Goal: Task Accomplishment & Management: Complete application form

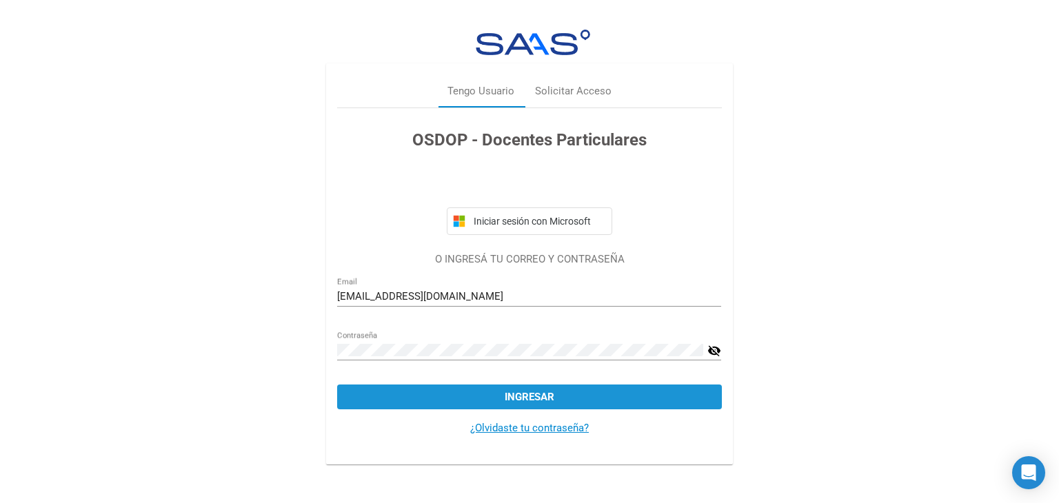
click at [523, 399] on span "Ingresar" at bounding box center [530, 397] width 50 height 12
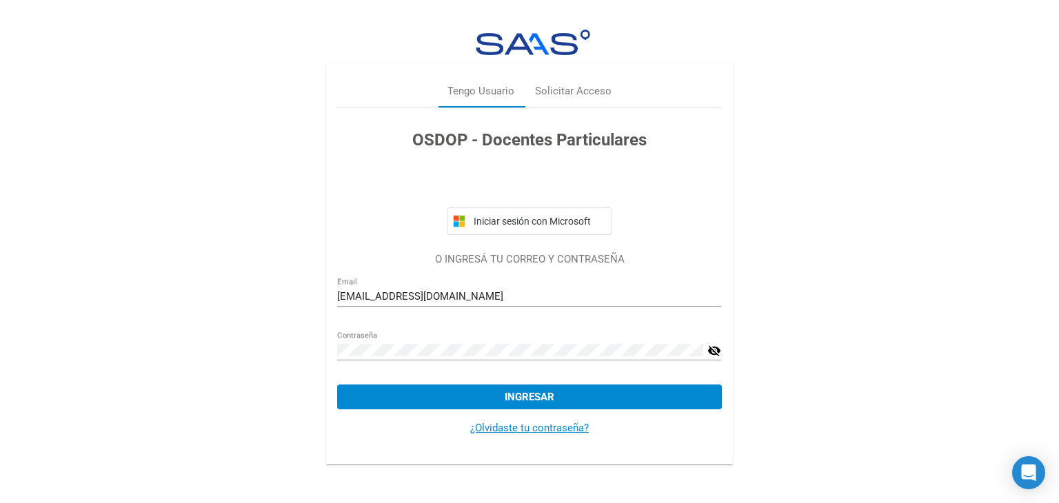
click at [716, 350] on mat-icon "visibility_off" at bounding box center [714, 351] width 14 height 17
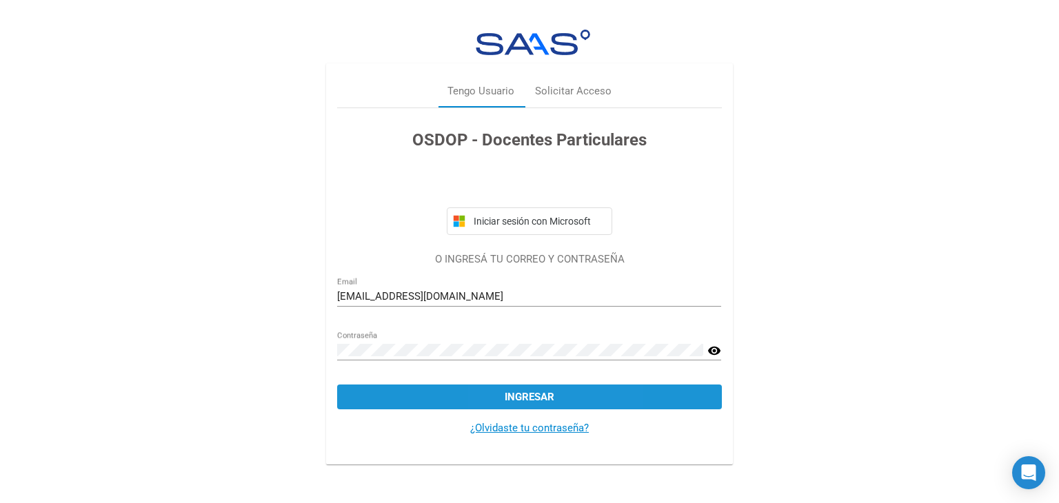
click at [507, 391] on span "Ingresar" at bounding box center [530, 397] width 50 height 12
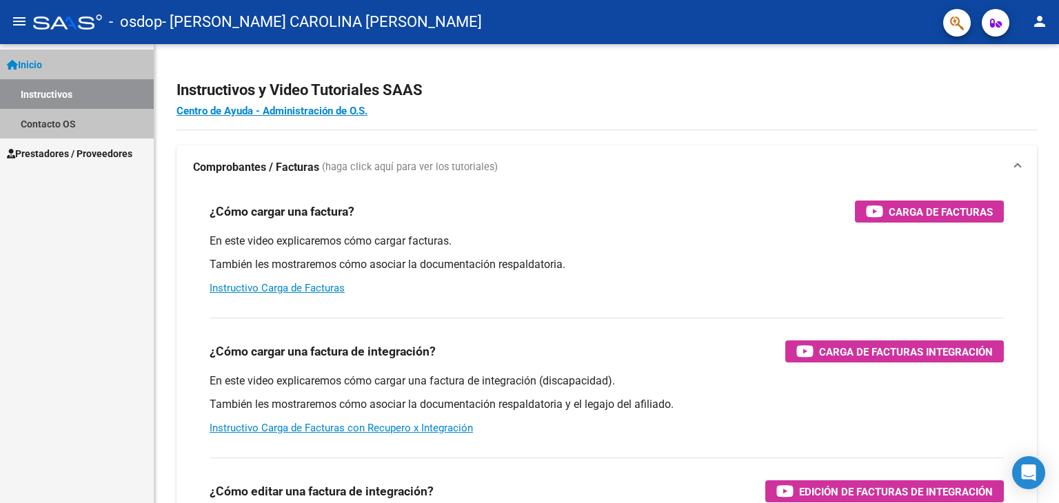
click at [42, 65] on span "Inicio" at bounding box center [24, 64] width 35 height 15
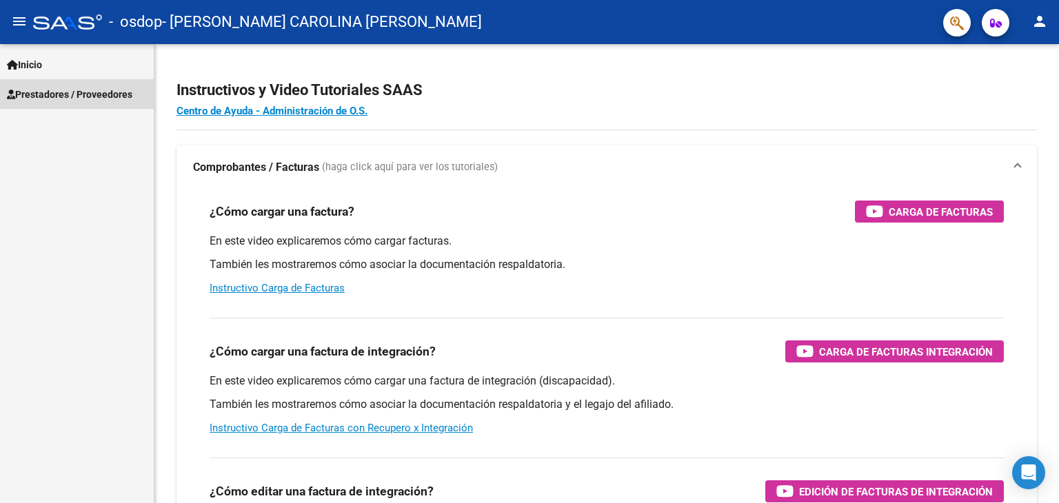
click at [96, 94] on span "Prestadores / Proveedores" at bounding box center [69, 94] width 125 height 15
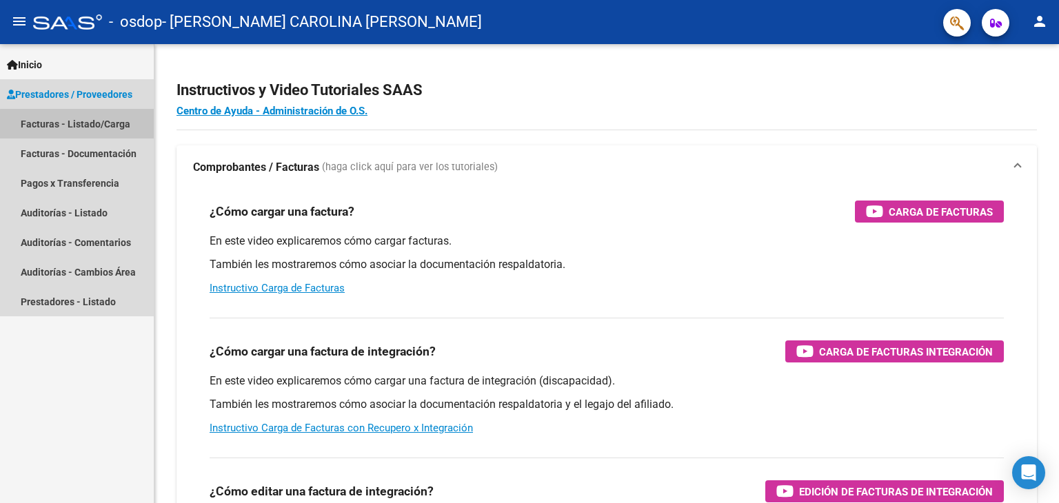
click at [86, 125] on link "Facturas - Listado/Carga" at bounding box center [77, 124] width 154 height 30
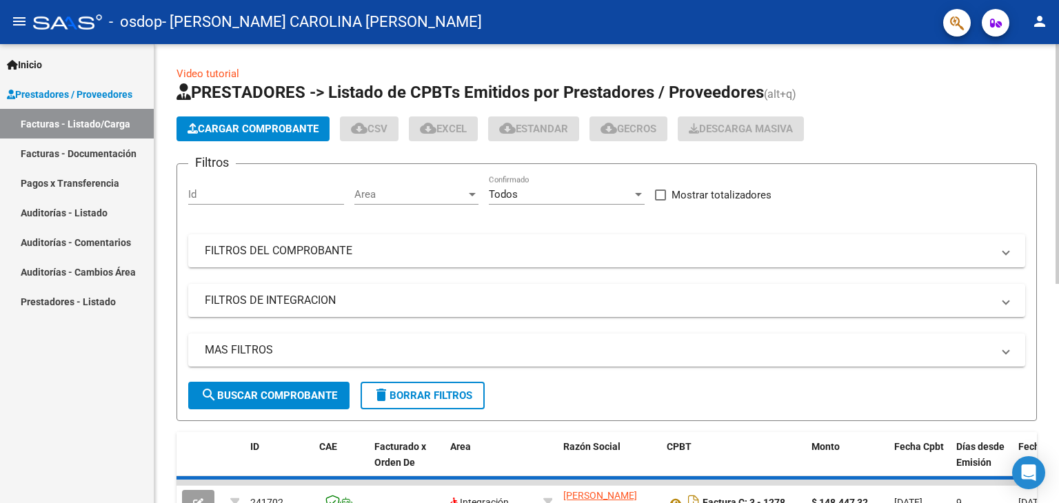
click at [312, 189] on input "Id" at bounding box center [266, 194] width 156 height 12
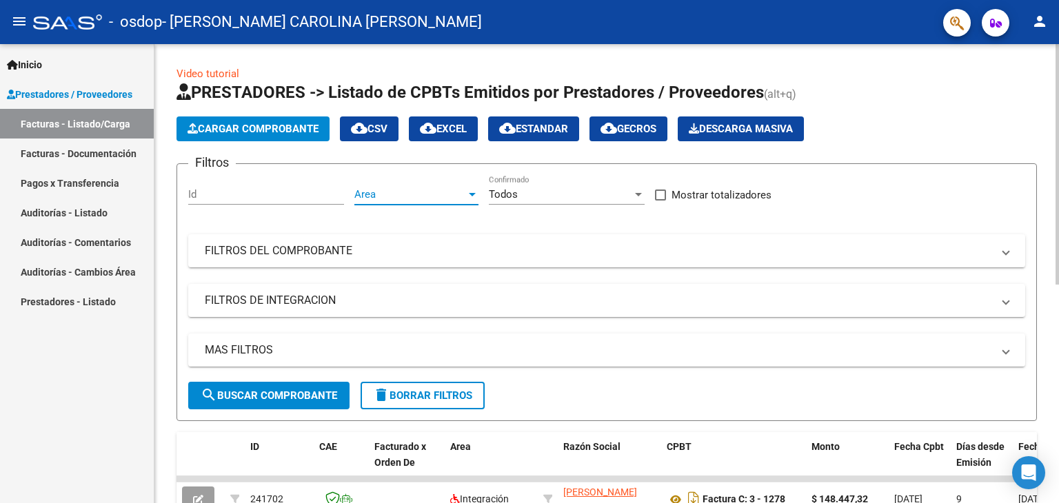
click at [375, 196] on span "Area" at bounding box center [410, 194] width 112 height 12
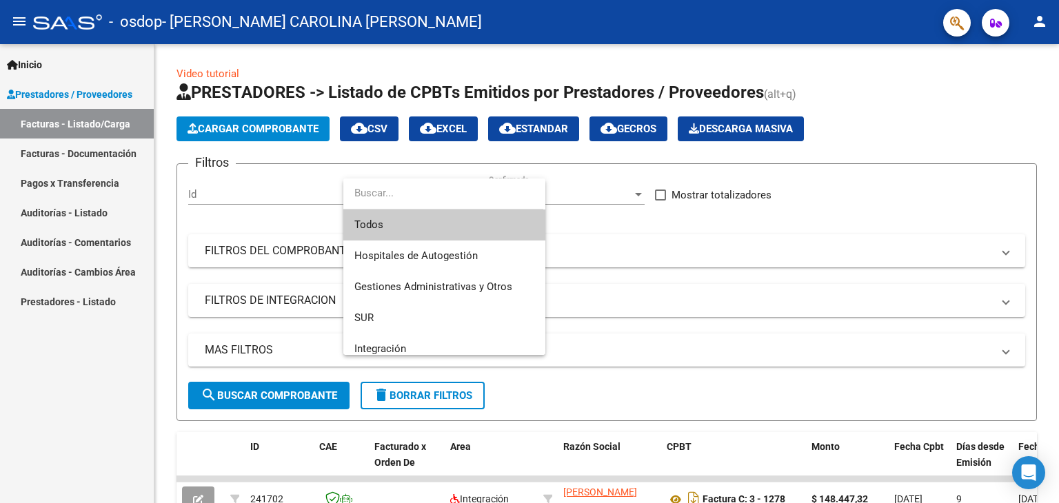
click at [286, 250] on div at bounding box center [529, 251] width 1059 height 503
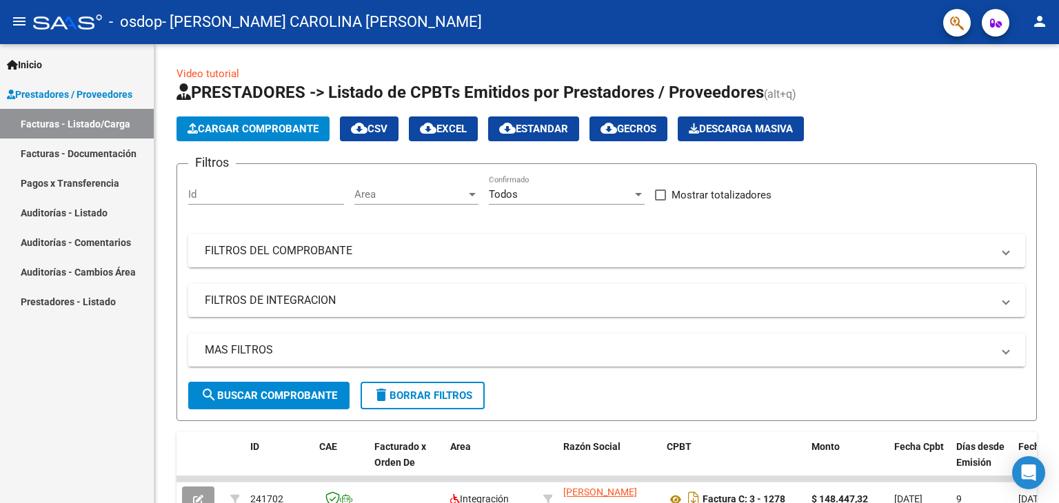
click at [286, 250] on mat-panel-title "FILTROS DEL COMPROBANTE" at bounding box center [598, 250] width 787 height 15
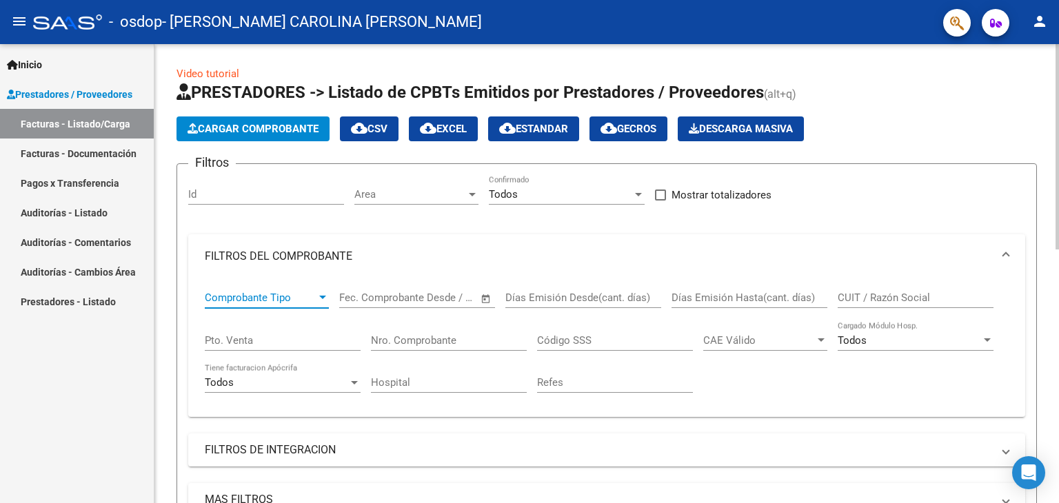
click at [300, 295] on span "Comprobante Tipo" at bounding box center [261, 298] width 112 height 12
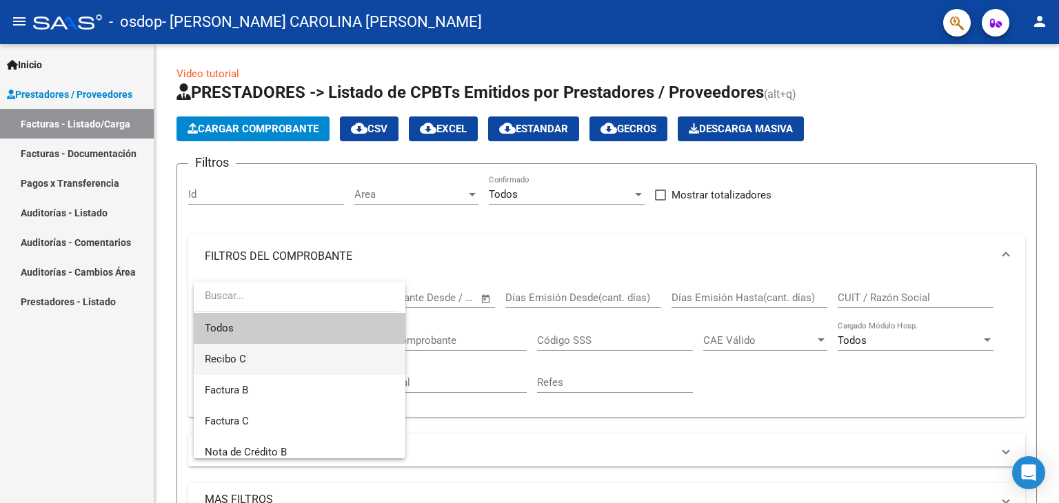
click at [251, 367] on span "Recibo C" at bounding box center [300, 359] width 190 height 31
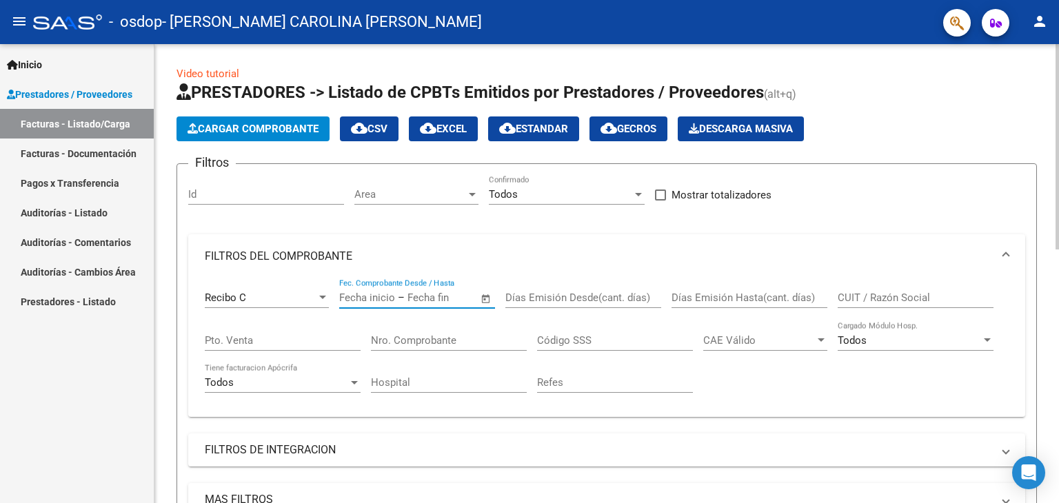
click at [378, 301] on input "text" at bounding box center [367, 298] width 56 height 12
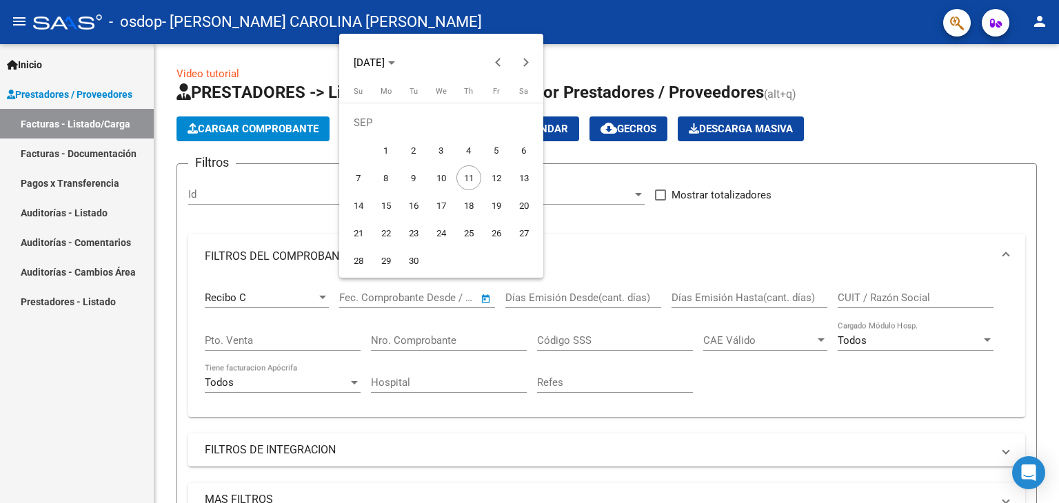
click at [443, 147] on span "3" at bounding box center [441, 150] width 25 height 25
click at [571, 298] on div at bounding box center [529, 251] width 1059 height 503
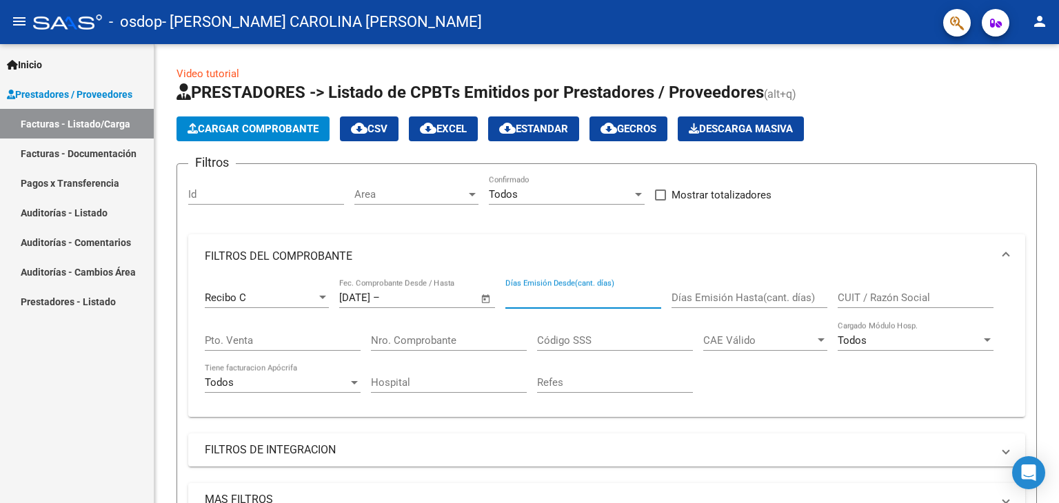
click at [571, 298] on input "Días Emisión Desde(cant. días)" at bounding box center [583, 298] width 156 height 12
click at [482, 299] on span "Open calendar" at bounding box center [485, 298] width 33 height 33
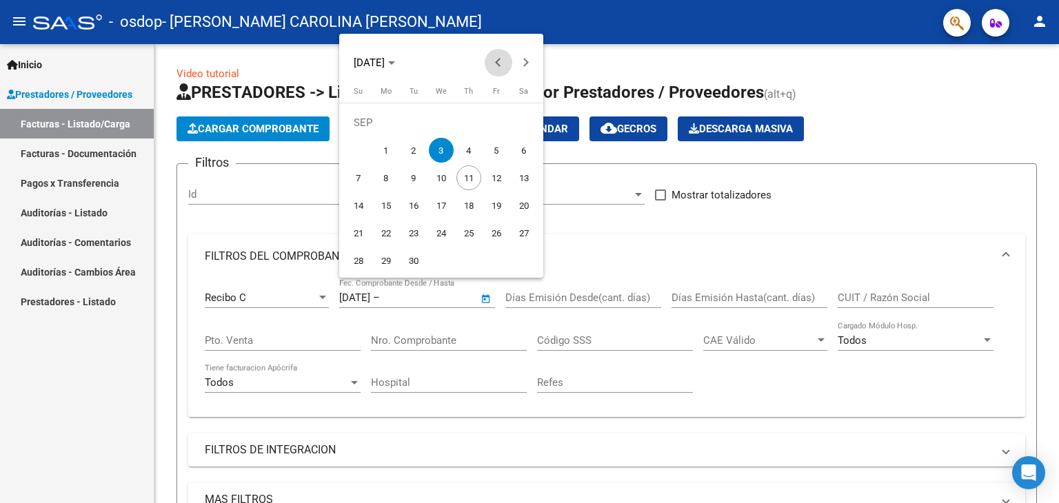
click at [499, 57] on button "Previous month" at bounding box center [499, 63] width 28 height 28
click at [497, 61] on button "Previous month" at bounding box center [499, 63] width 28 height 28
click at [414, 148] on span "1" at bounding box center [413, 150] width 25 height 25
type input "[DATE]"
click at [610, 295] on div at bounding box center [529, 251] width 1059 height 503
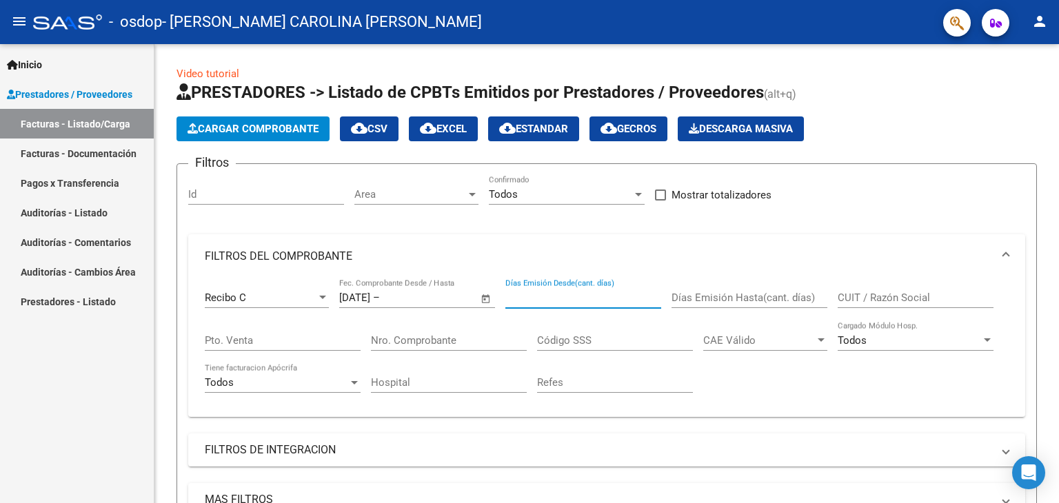
click at [610, 295] on input "Días Emisión Desde(cant. días)" at bounding box center [583, 298] width 156 height 12
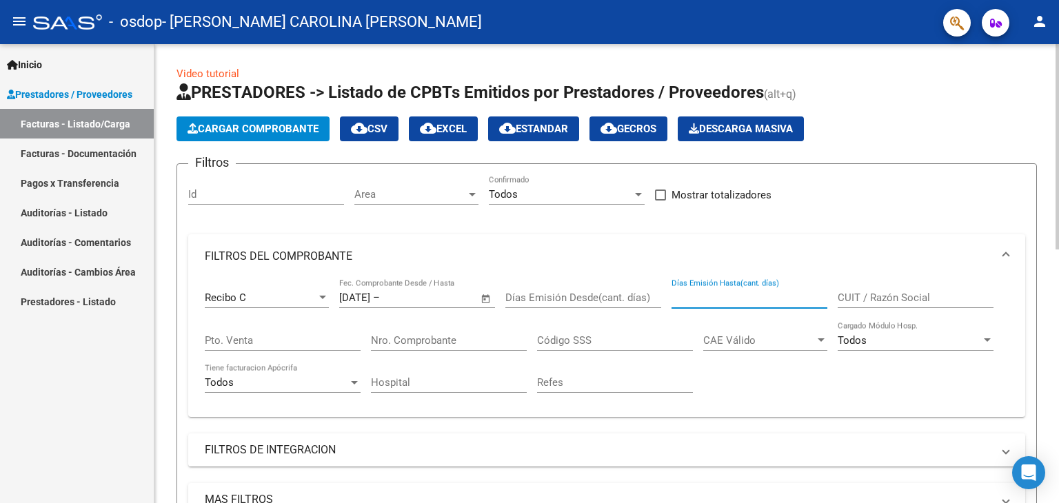
click at [718, 298] on input "Días Emisión Hasta(cant. días)" at bounding box center [749, 298] width 156 height 12
click at [706, 298] on input "Días Emisión Hasta(cant. días)" at bounding box center [749, 298] width 156 height 12
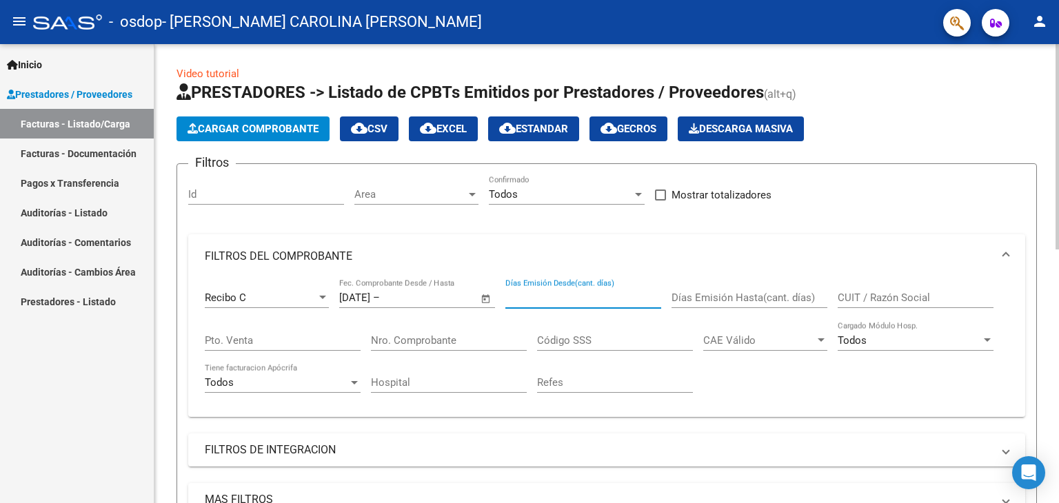
click at [524, 298] on input "Días Emisión Desde(cant. días)" at bounding box center [583, 298] width 156 height 12
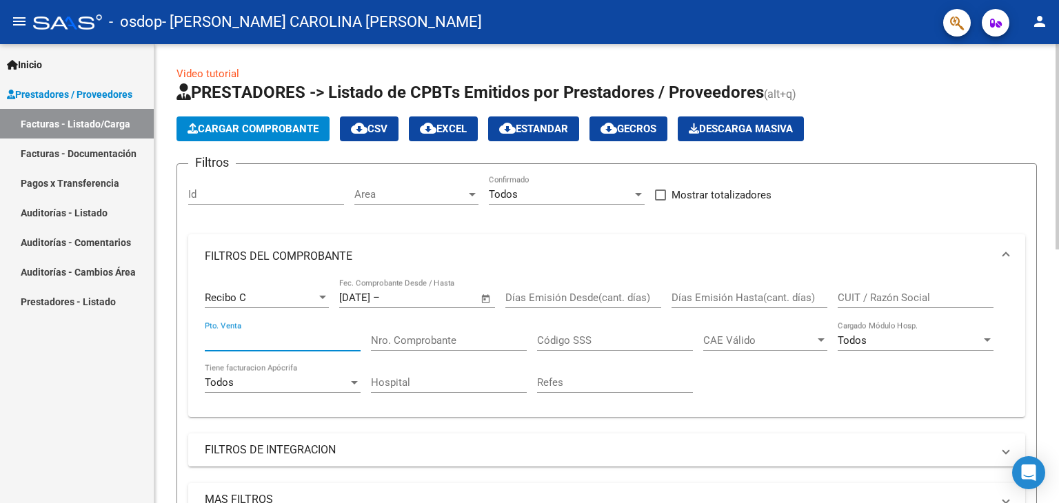
click at [309, 338] on input "Pto. Venta" at bounding box center [283, 340] width 156 height 12
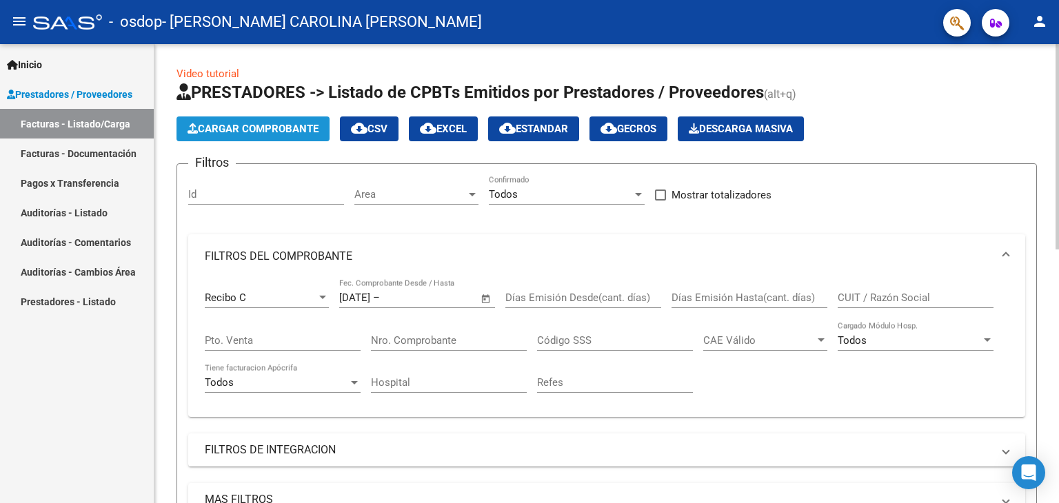
click at [248, 128] on span "Cargar Comprobante" at bounding box center [252, 129] width 131 height 12
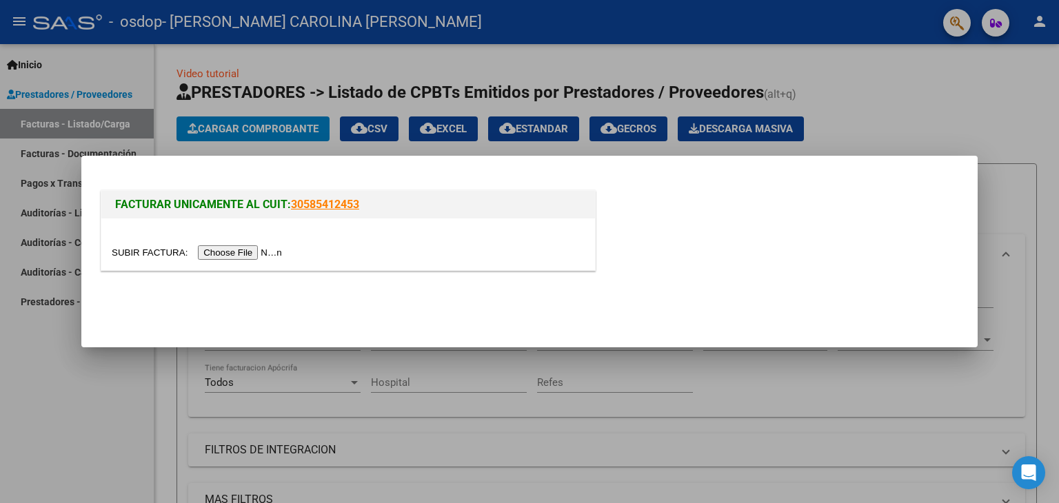
click at [234, 252] on input "file" at bounding box center [199, 252] width 174 height 14
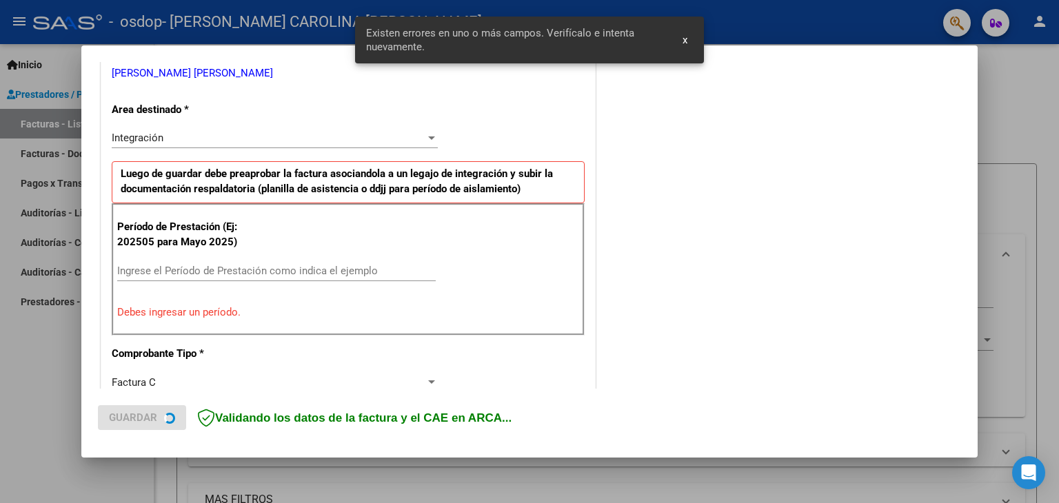
scroll to position [289, 0]
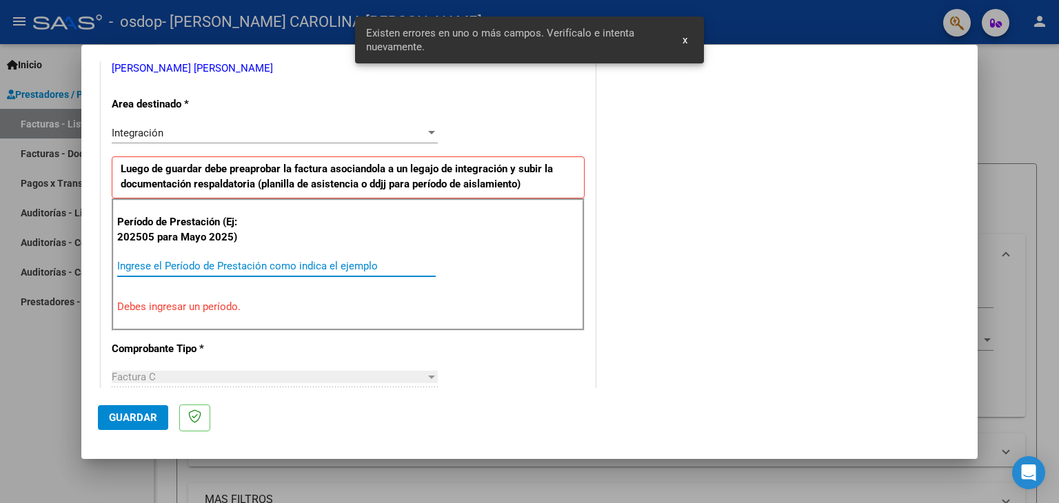
click at [219, 264] on input "Ingrese el Período de Prestación como indica el ejemplo" at bounding box center [276, 266] width 318 height 12
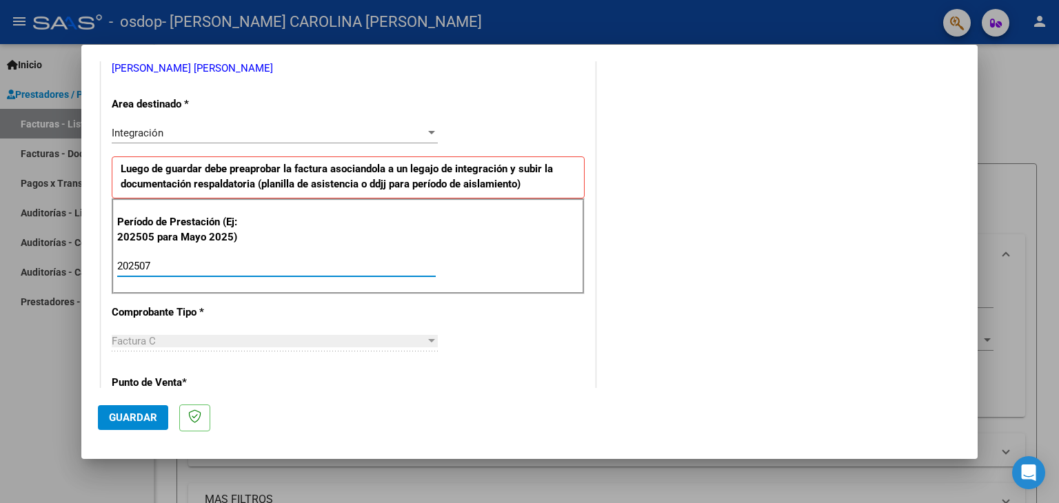
type input "202507"
click at [212, 341] on div "Factura C" at bounding box center [269, 341] width 314 height 12
click at [428, 340] on div at bounding box center [431, 340] width 7 height 3
click at [130, 416] on span "Guardar" at bounding box center [133, 417] width 48 height 12
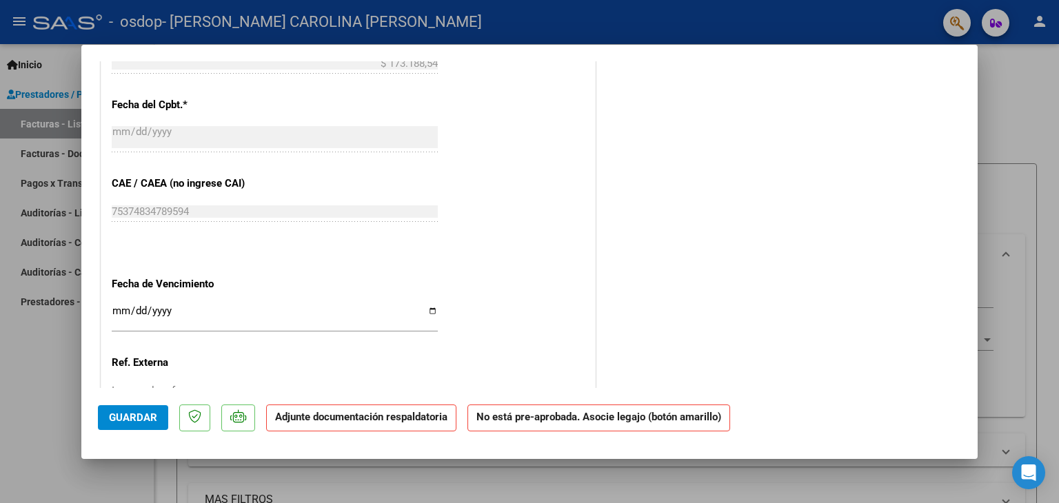
scroll to position [827, 0]
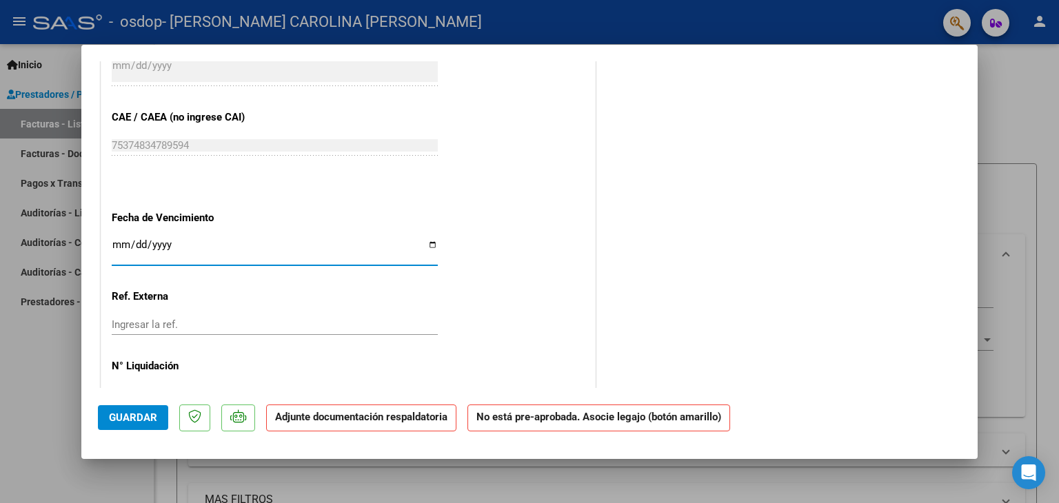
click at [429, 243] on input "Ingresar la fecha" at bounding box center [275, 250] width 326 height 22
type input "[DATE]"
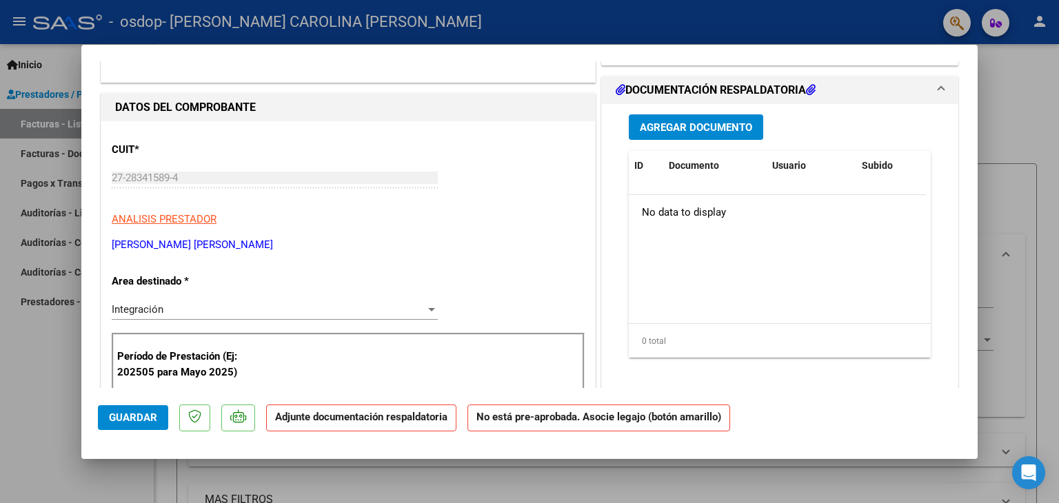
scroll to position [110, 0]
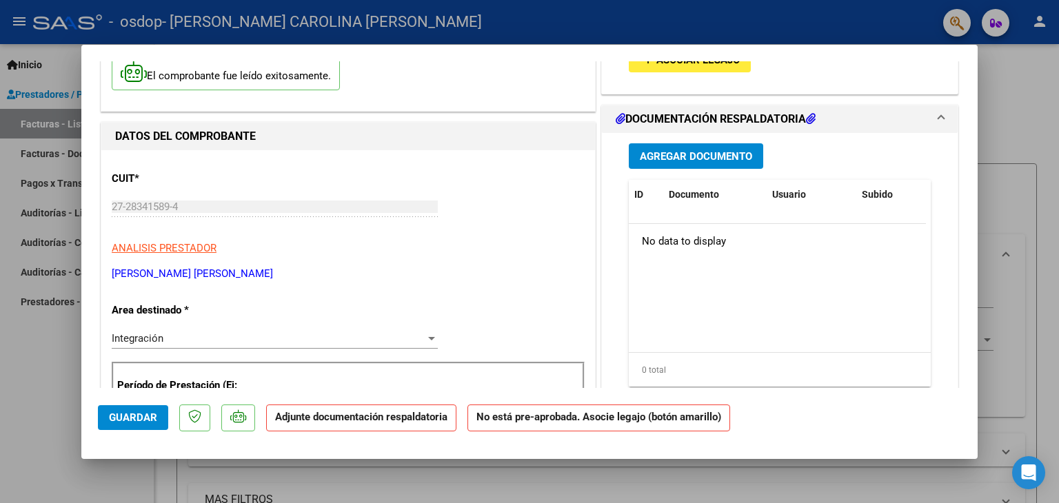
click at [707, 157] on span "Agregar Documento" at bounding box center [696, 156] width 112 height 12
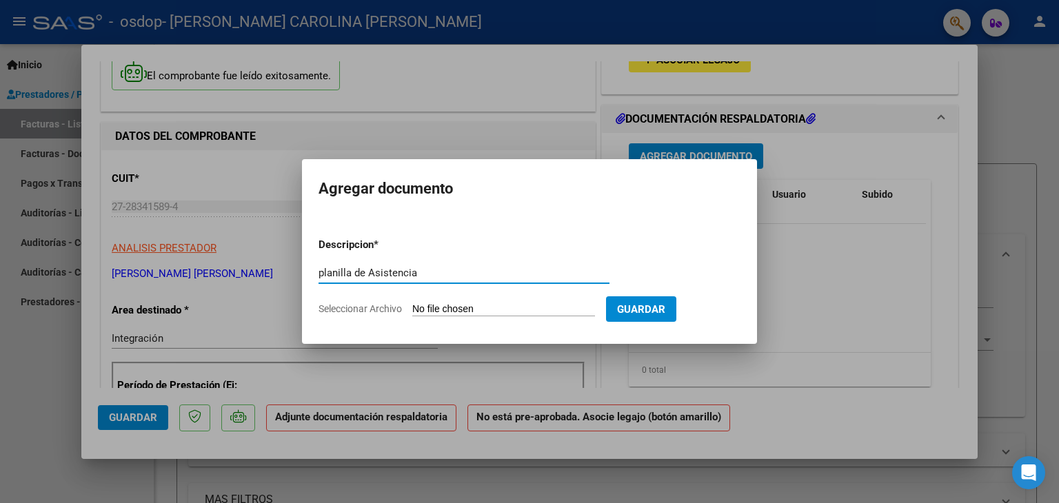
type input "planilla de Asistencia"
click at [455, 309] on input "Seleccionar Archivo" at bounding box center [503, 309] width 183 height 13
click at [509, 309] on input "Seleccionar Archivo" at bounding box center [503, 309] width 183 height 13
type input "C:\fakepath\CamScanner [PERSON_NAME] 25.pdf"
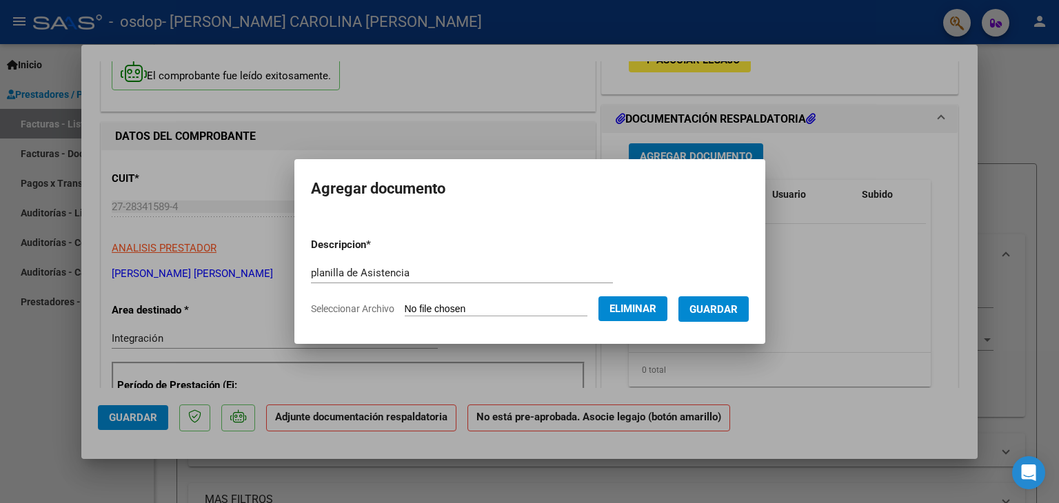
click at [712, 310] on span "Guardar" at bounding box center [713, 309] width 48 height 12
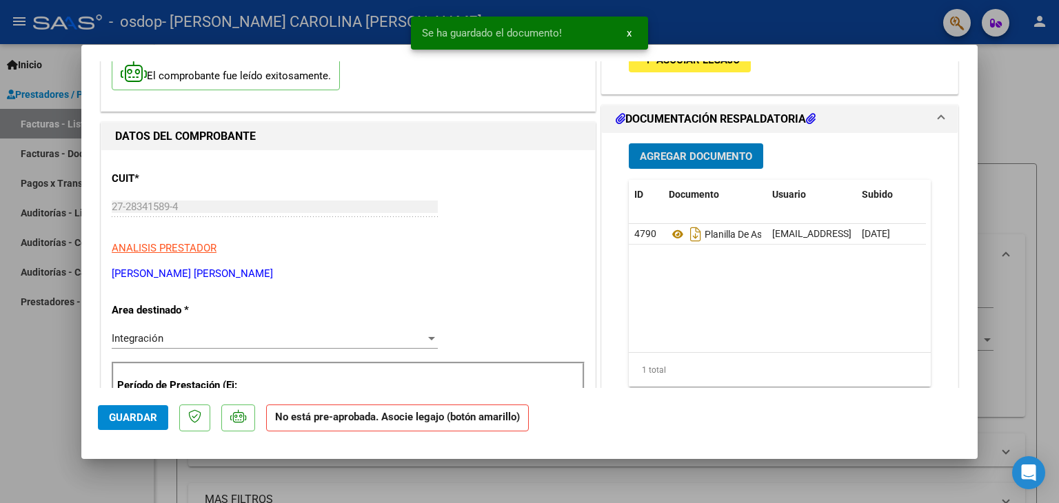
scroll to position [41, 0]
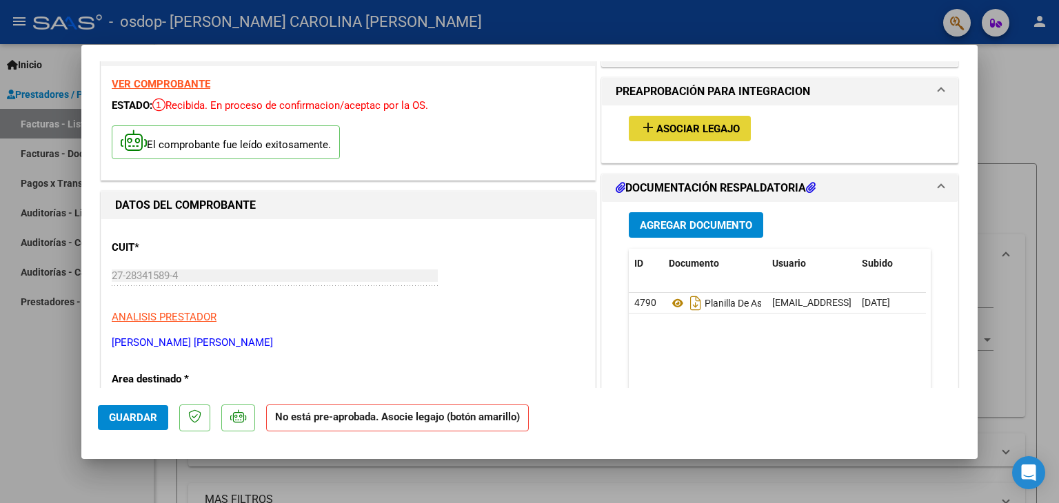
click at [685, 123] on span "Asociar Legajo" at bounding box center [697, 129] width 83 height 12
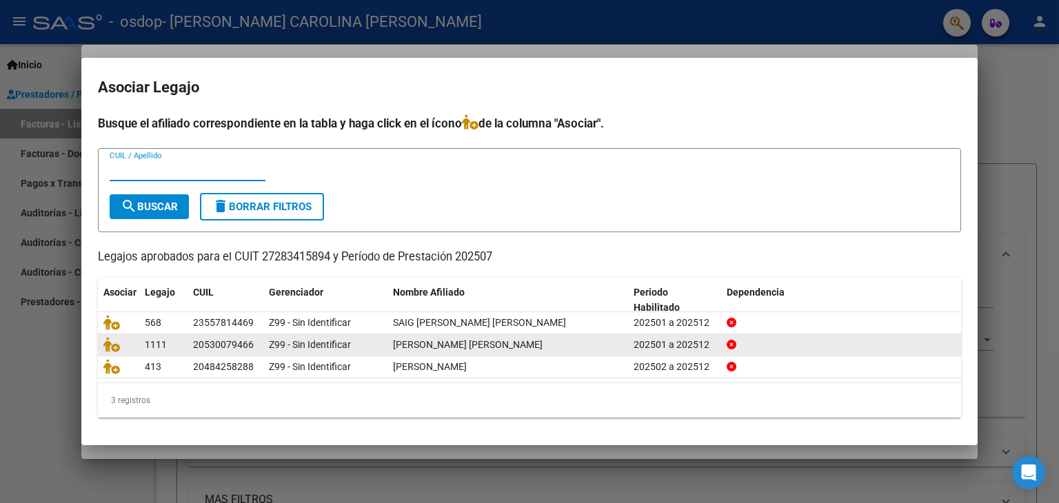
click at [449, 345] on span "[PERSON_NAME] [PERSON_NAME]" at bounding box center [468, 344] width 150 height 11
click at [103, 347] on icon at bounding box center [111, 344] width 17 height 15
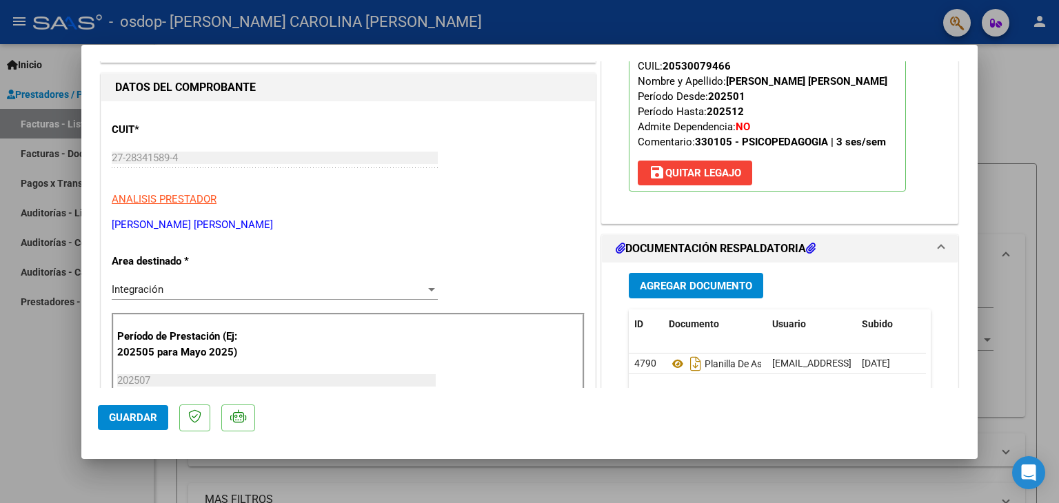
scroll to position [179, 0]
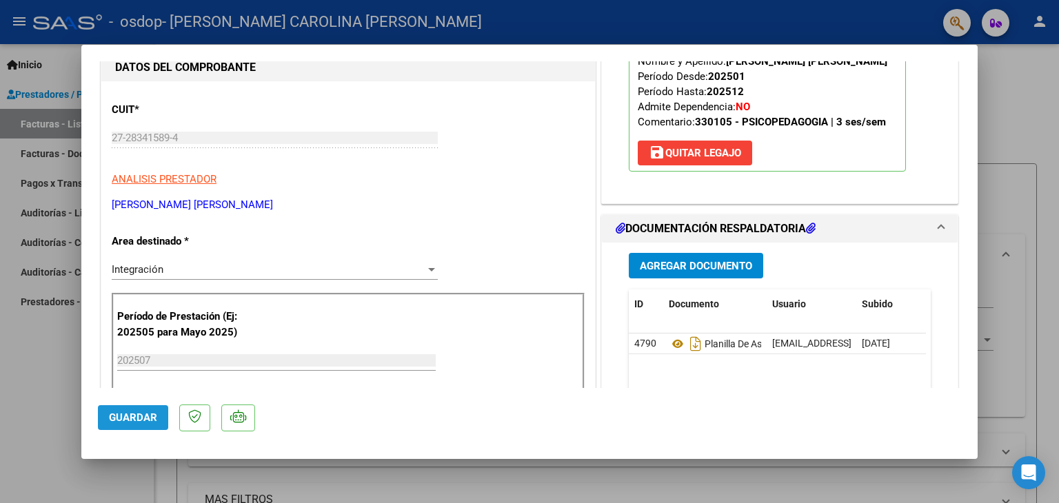
click at [138, 415] on span "Guardar" at bounding box center [133, 417] width 48 height 12
click at [141, 418] on span "Guardar" at bounding box center [133, 417] width 48 height 12
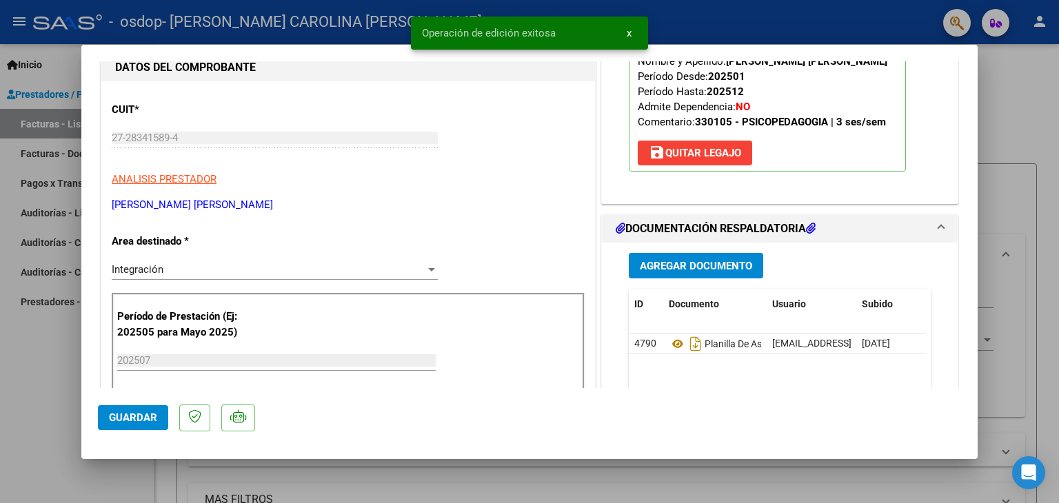
click at [67, 130] on div at bounding box center [529, 251] width 1059 height 503
type input "$ 0,00"
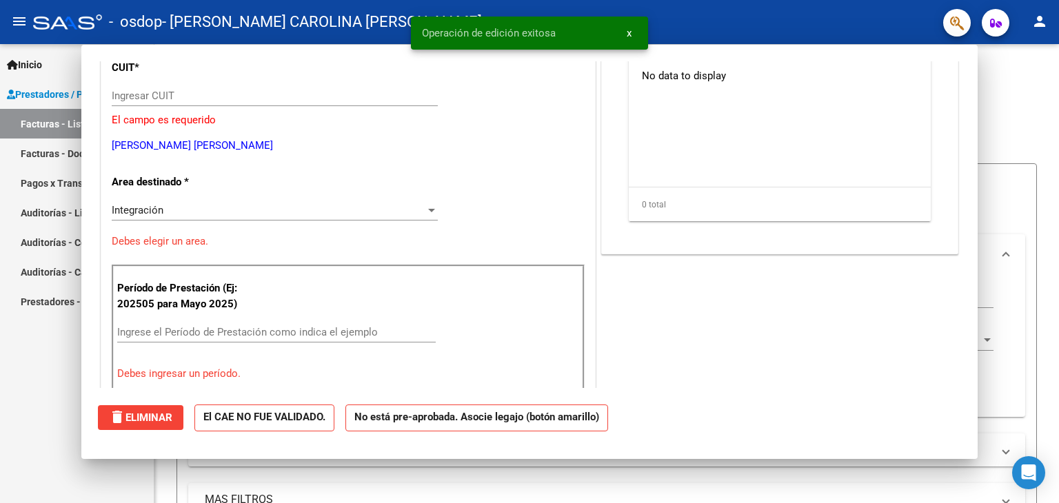
scroll to position [137, 0]
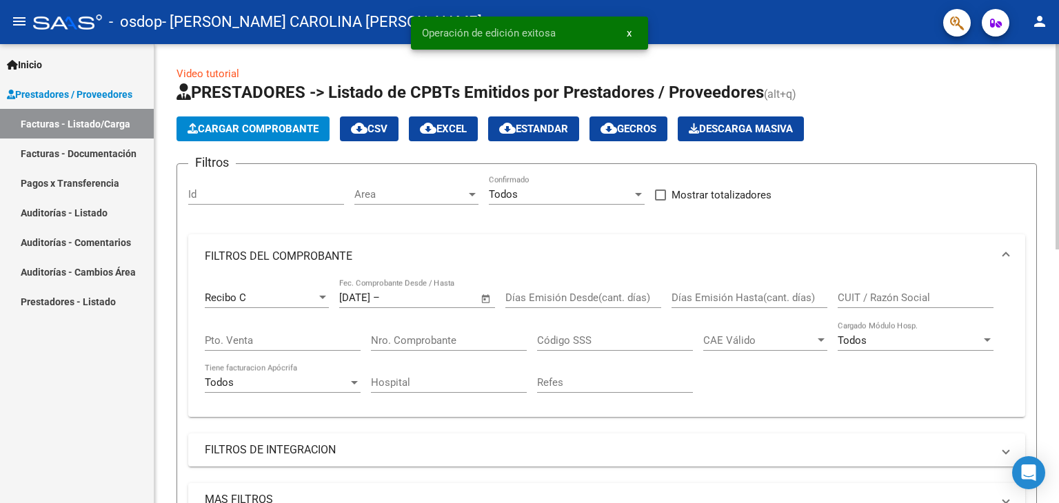
click at [230, 130] on span "Cargar Comprobante" at bounding box center [252, 129] width 131 height 12
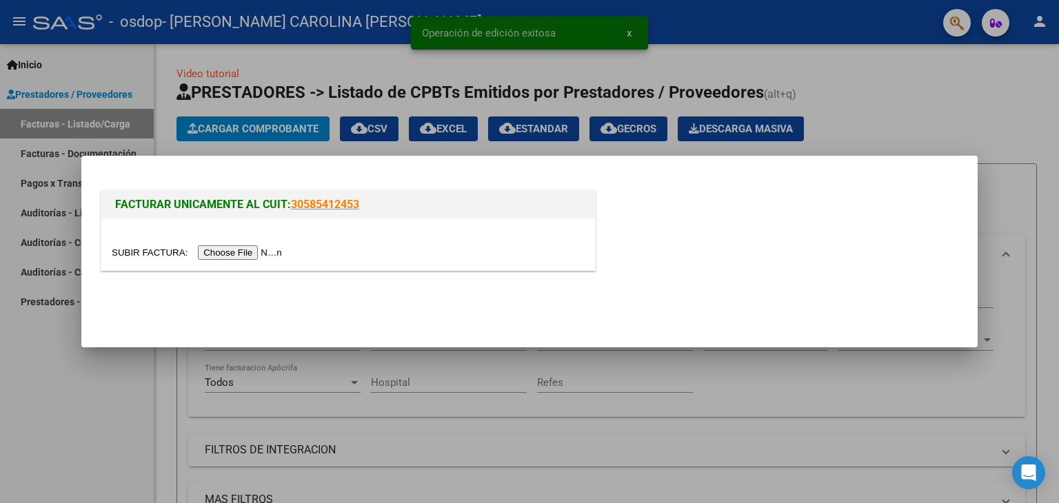
click at [247, 252] on input "file" at bounding box center [199, 252] width 174 height 14
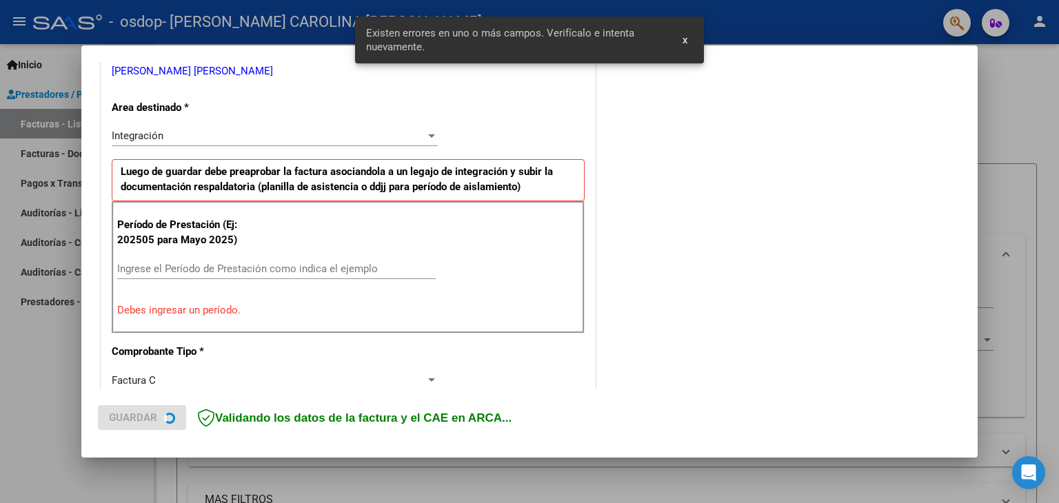
scroll to position [289, 0]
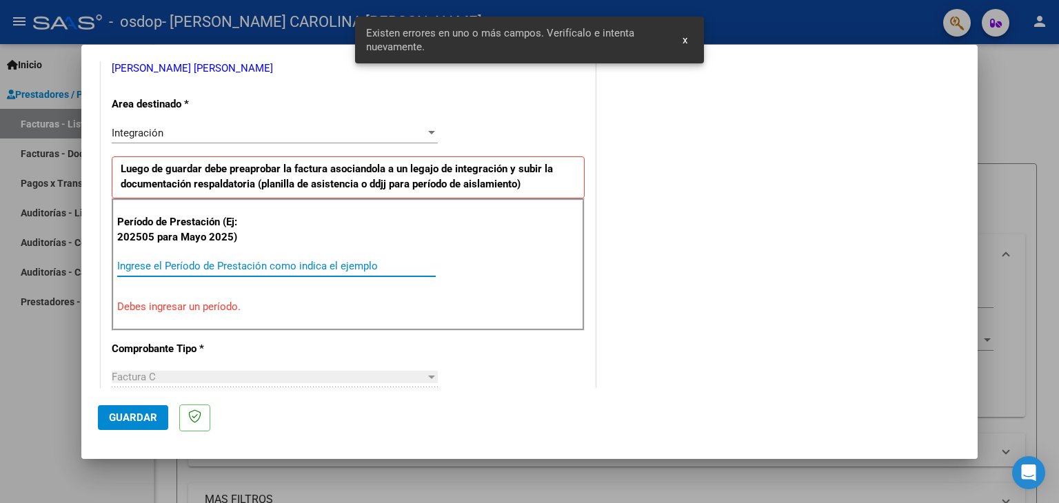
click at [258, 262] on input "Ingrese el Período de Prestación como indica el ejemplo" at bounding box center [276, 266] width 318 height 12
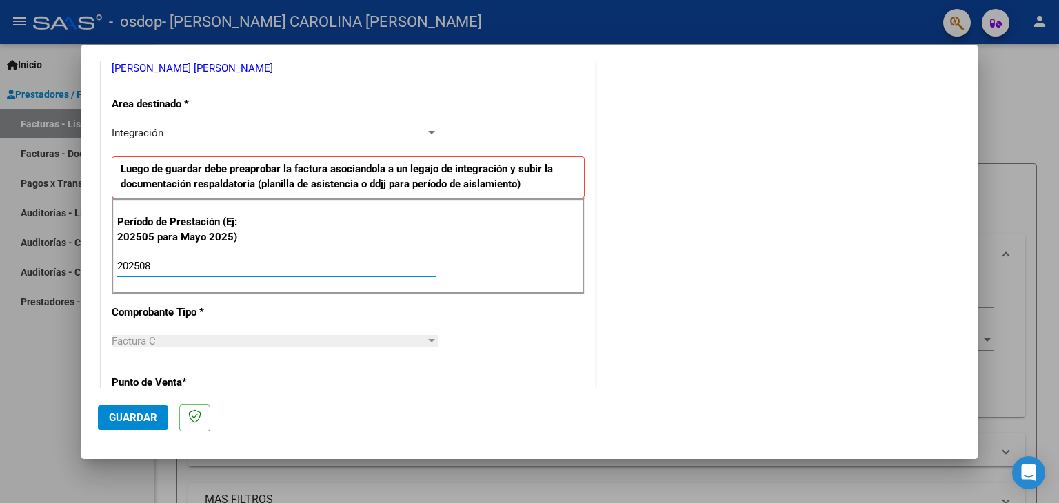
type input "202508"
click at [146, 414] on span "Guardar" at bounding box center [133, 417] width 48 height 12
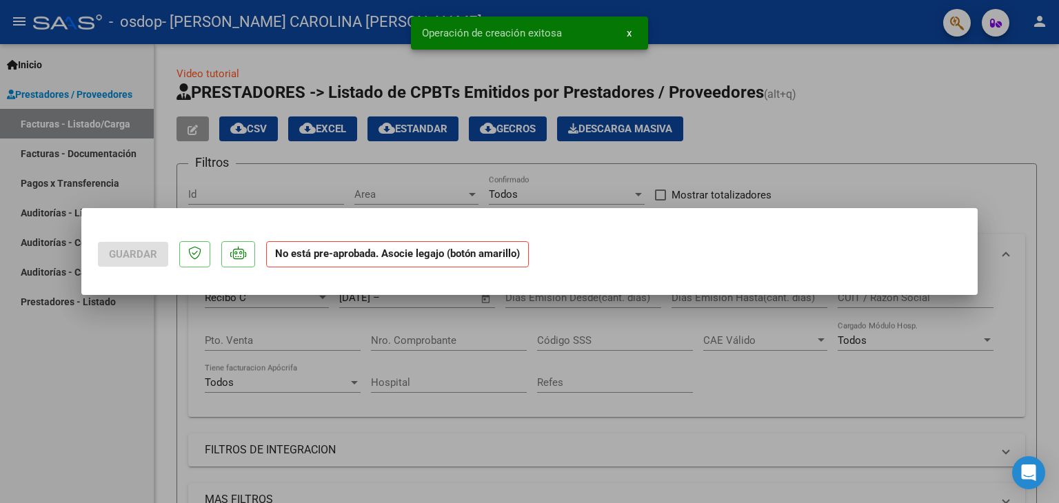
scroll to position [0, 0]
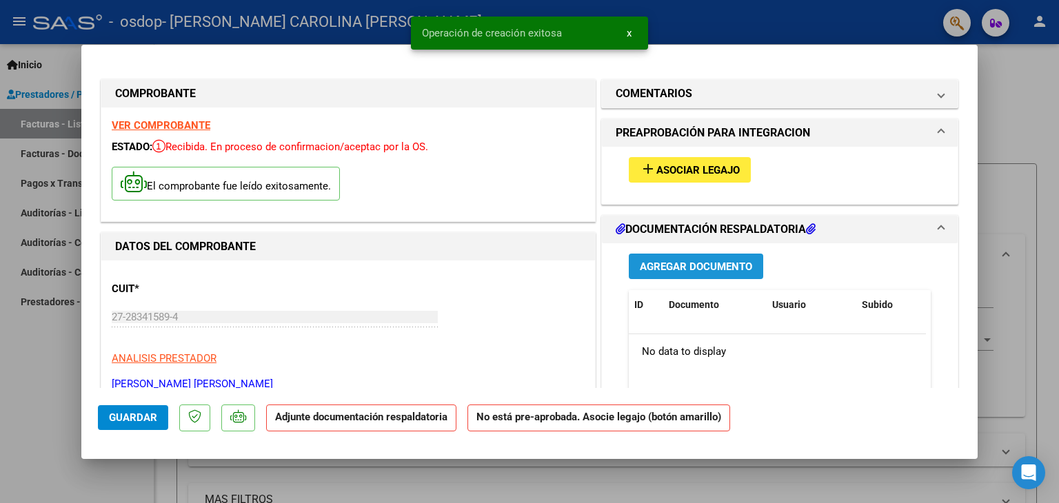
click at [655, 261] on span "Agregar Documento" at bounding box center [696, 267] width 112 height 12
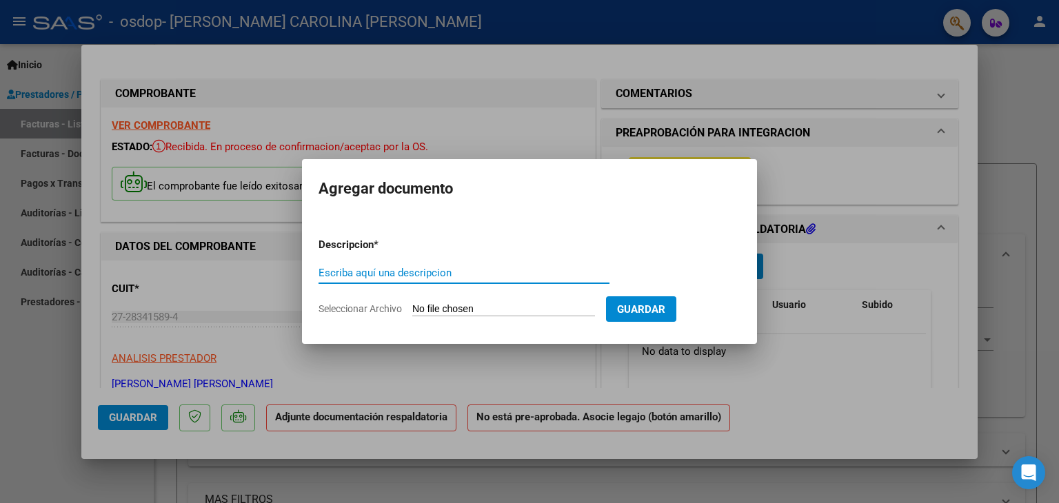
click at [449, 267] on input "Escriba aquí una descripcion" at bounding box center [463, 273] width 291 height 12
type input "Planilla de Asistencia"
click at [504, 305] on input "Seleccionar Archivo" at bounding box center [503, 309] width 183 height 13
type input "C:\fakepath\CamScanner [PERSON_NAME] Agosto25.pdf"
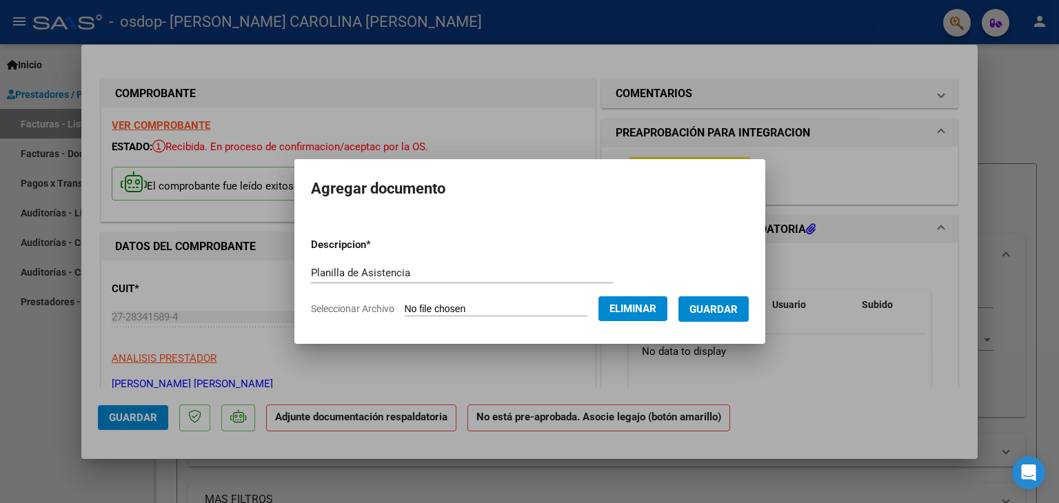
click at [715, 306] on span "Guardar" at bounding box center [713, 309] width 48 height 12
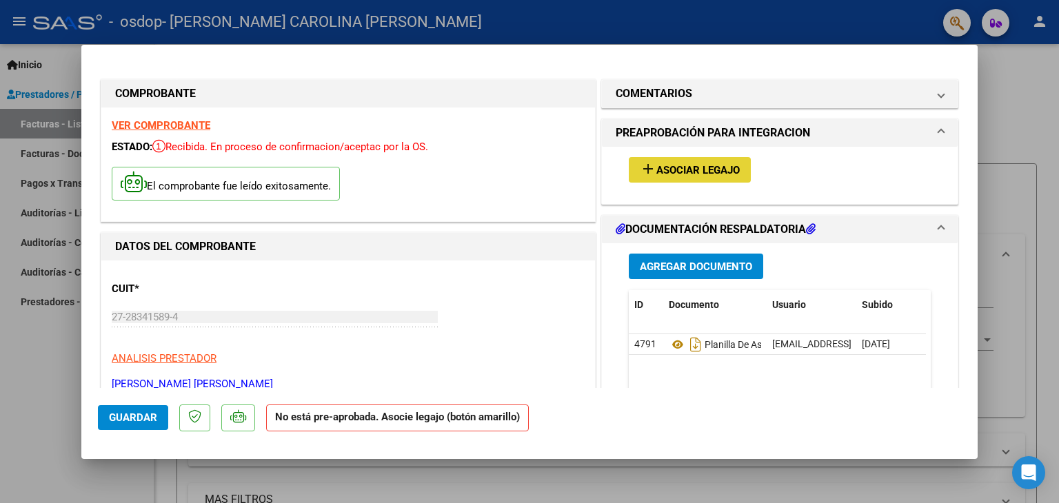
click at [698, 172] on span "Asociar Legajo" at bounding box center [697, 170] width 83 height 12
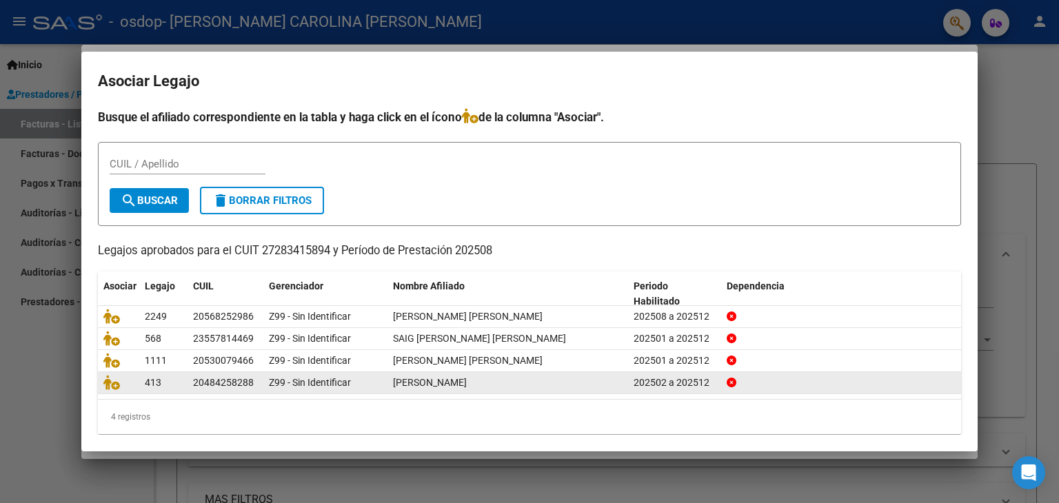
click at [436, 385] on span "[PERSON_NAME]" at bounding box center [430, 382] width 74 height 11
click at [106, 383] on icon at bounding box center [111, 382] width 17 height 15
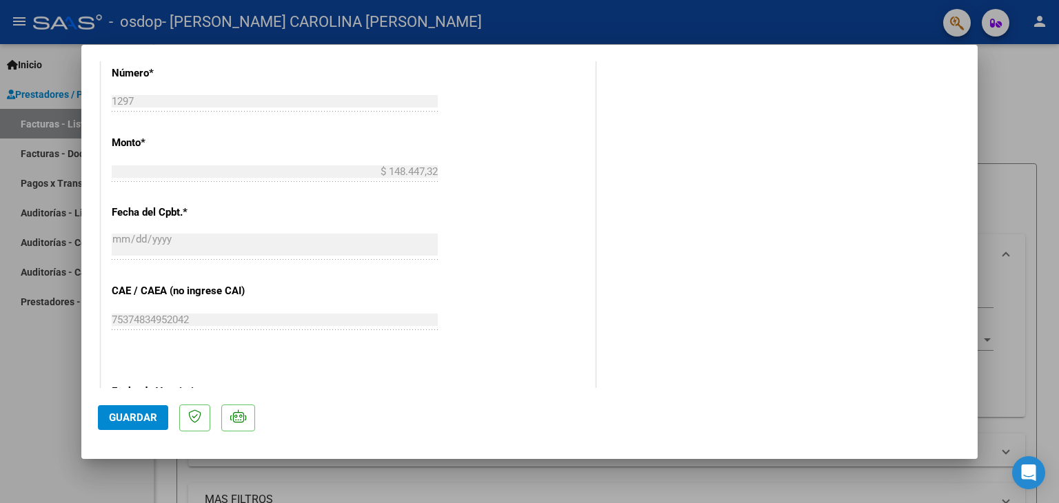
scroll to position [758, 0]
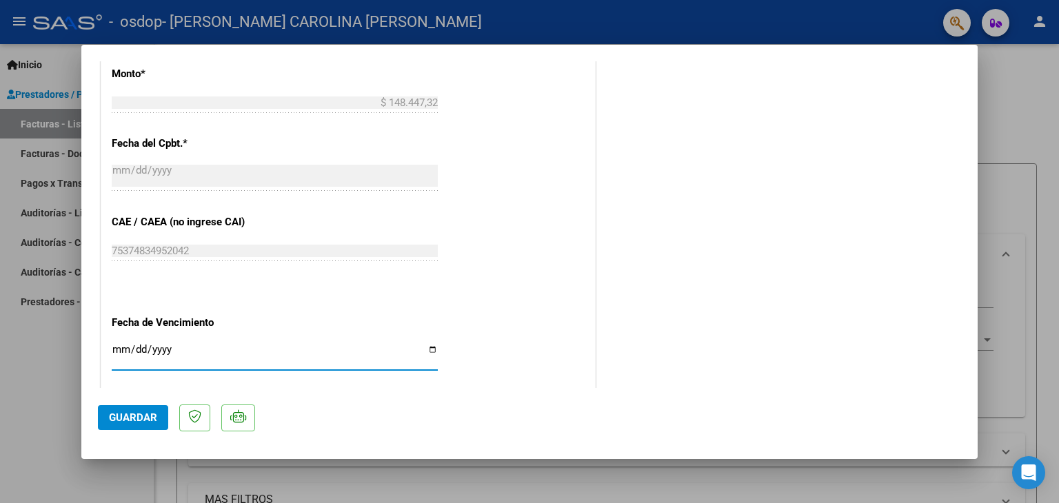
click at [429, 352] on input "Ingresar la fecha" at bounding box center [275, 355] width 326 height 22
type input "[DATE]"
click at [157, 414] on button "Guardar" at bounding box center [133, 417] width 70 height 25
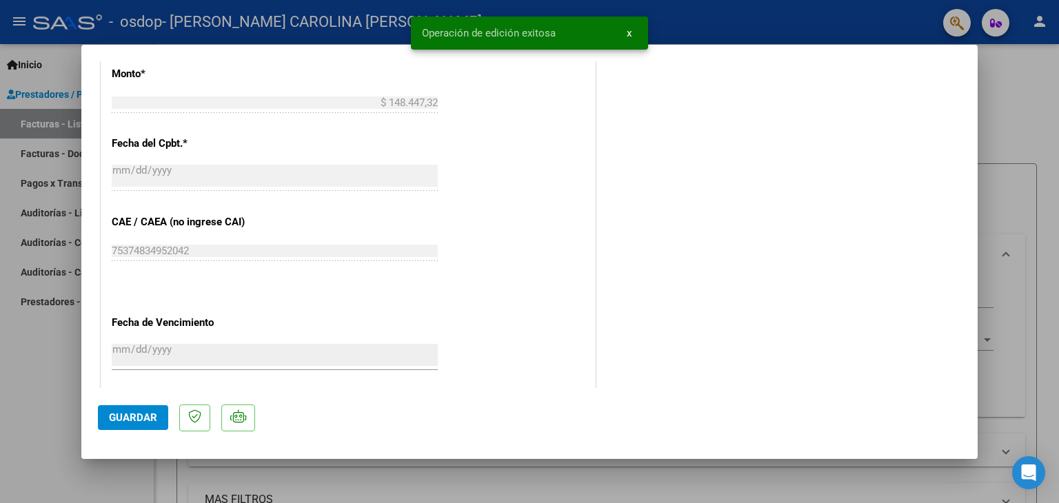
click at [39, 156] on div at bounding box center [529, 251] width 1059 height 503
type input "$ 0,00"
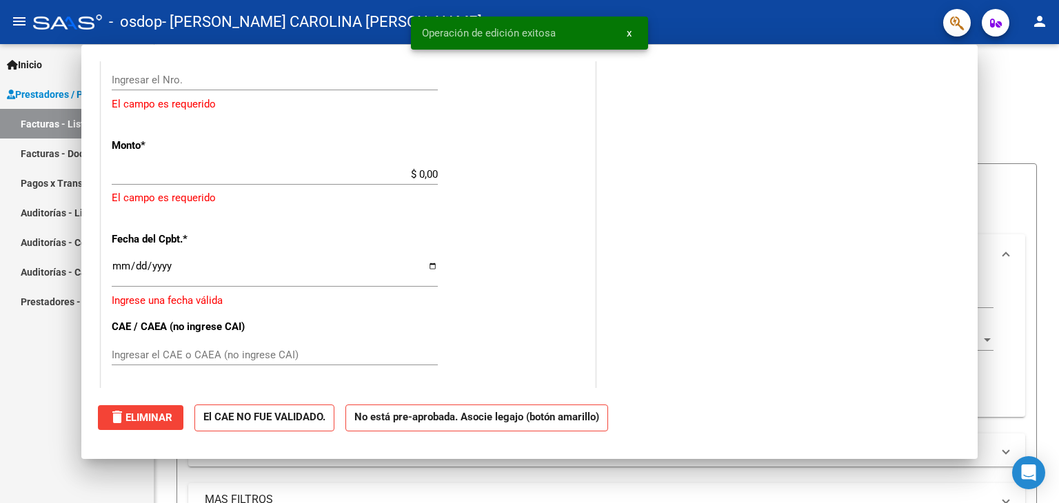
scroll to position [830, 0]
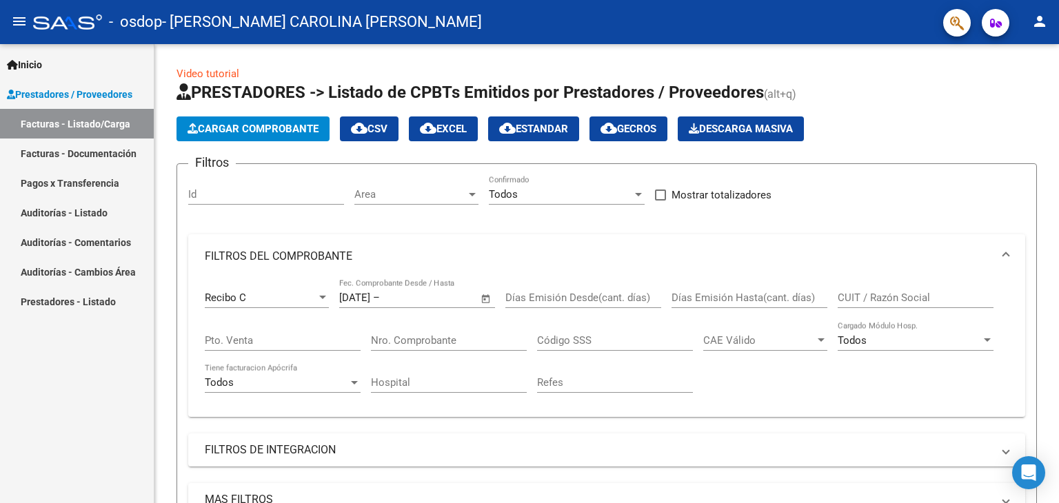
click at [65, 130] on link "Facturas - Listado/Carga" at bounding box center [77, 124] width 154 height 30
click at [248, 130] on span "Cargar Comprobante" at bounding box center [252, 129] width 131 height 12
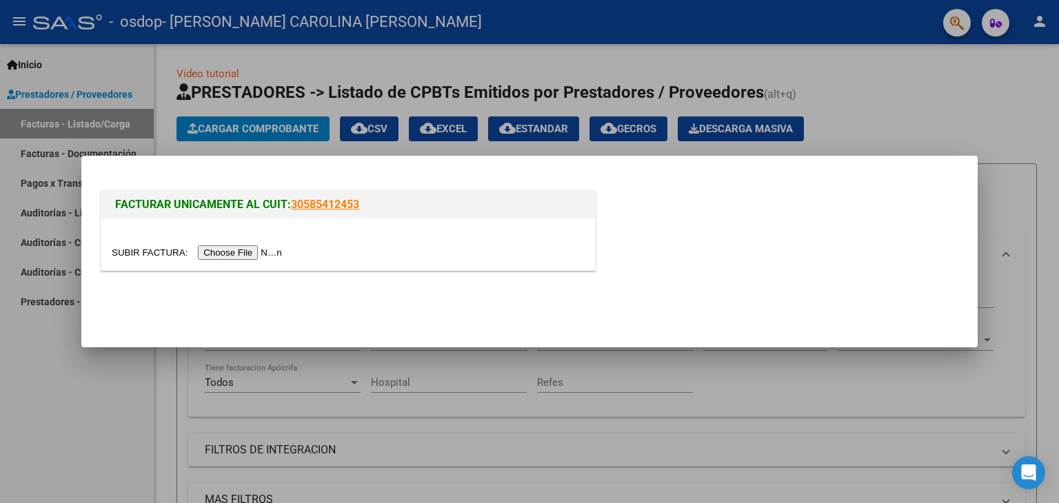
click at [234, 250] on input "file" at bounding box center [199, 252] width 174 height 14
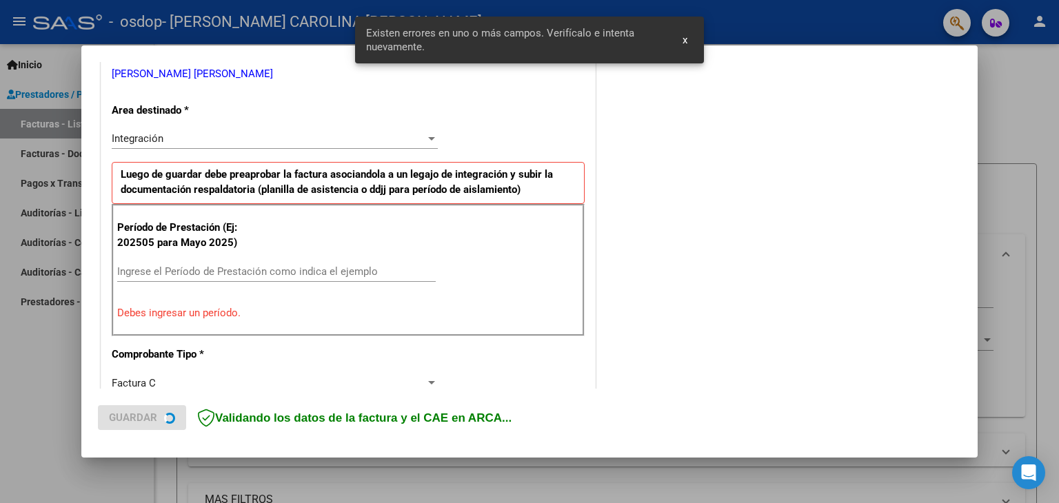
scroll to position [289, 0]
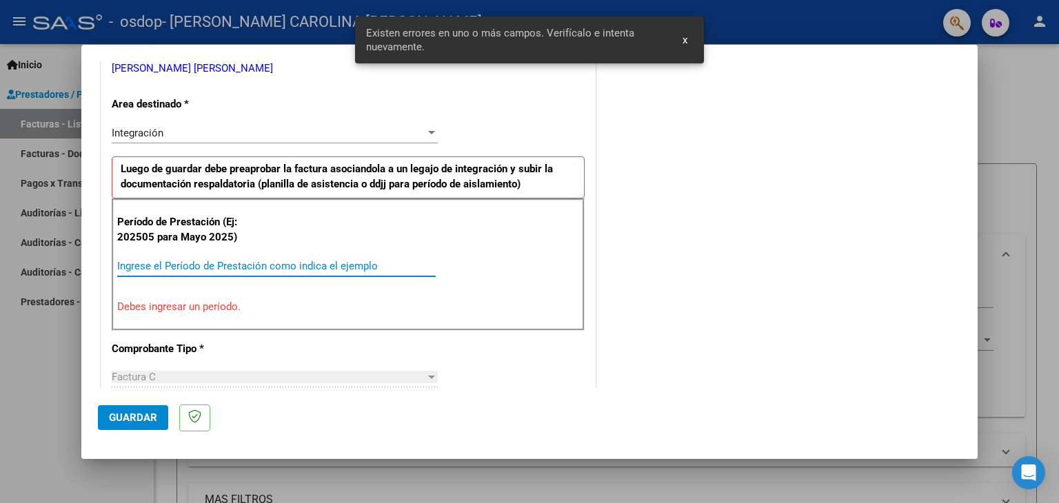
click at [136, 268] on input "Ingrese el Período de Prestación como indica el ejemplo" at bounding box center [276, 266] width 318 height 12
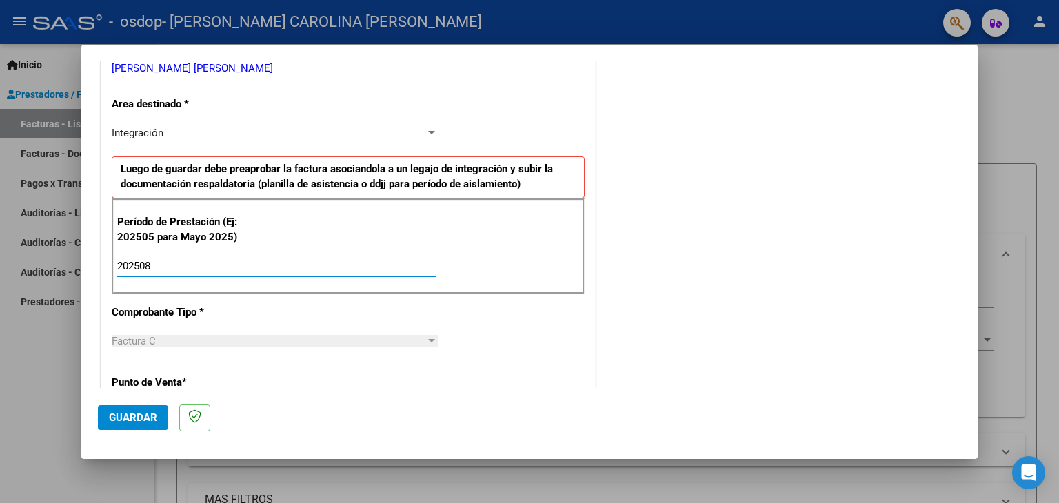
type input "202508"
click at [139, 413] on span "Guardar" at bounding box center [133, 417] width 48 height 12
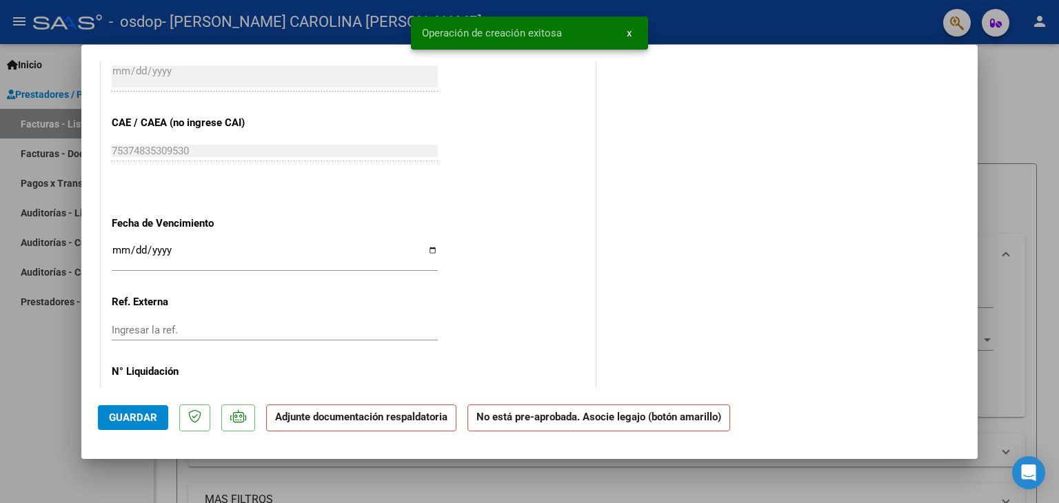
scroll to position [827, 0]
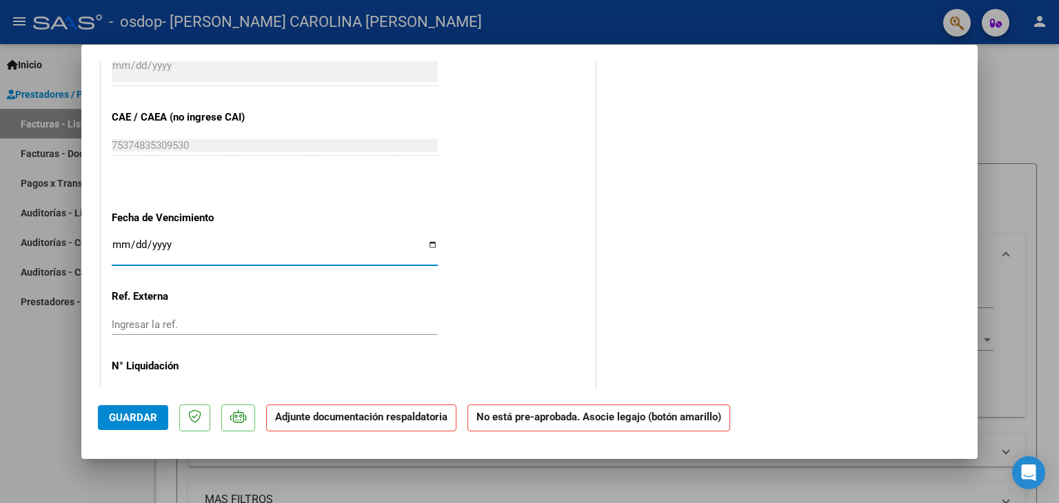
click at [423, 243] on input "Ingresar la fecha" at bounding box center [275, 250] width 326 height 22
type input "[DATE]"
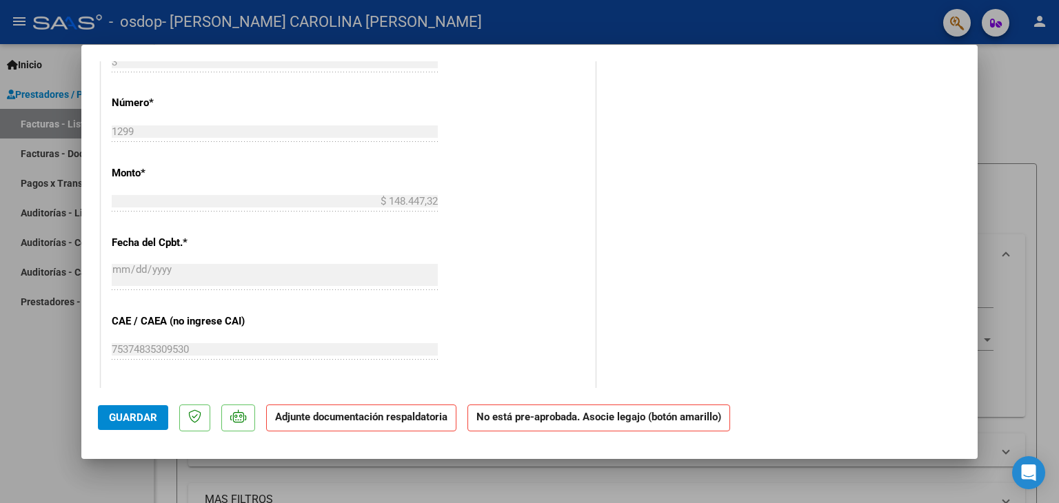
scroll to position [689, 0]
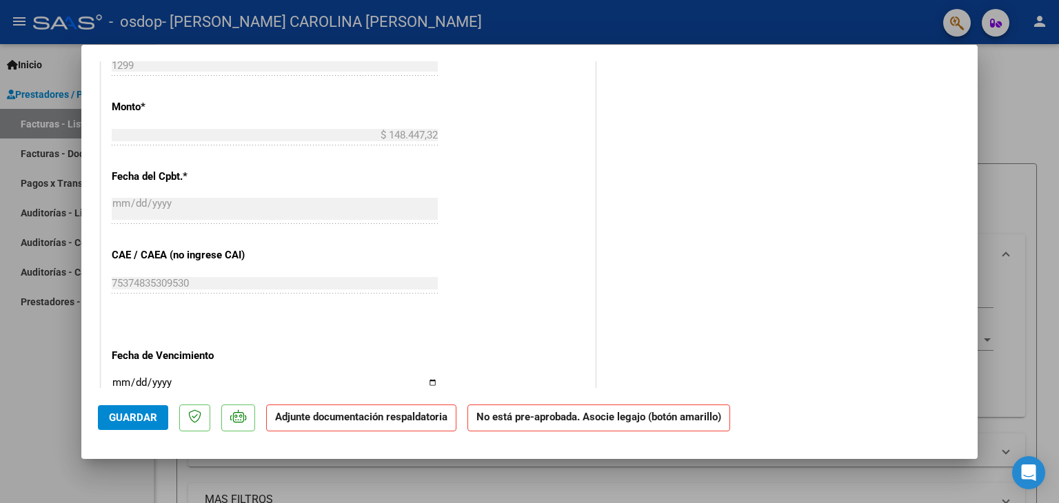
click at [130, 419] on span "Guardar" at bounding box center [133, 417] width 48 height 12
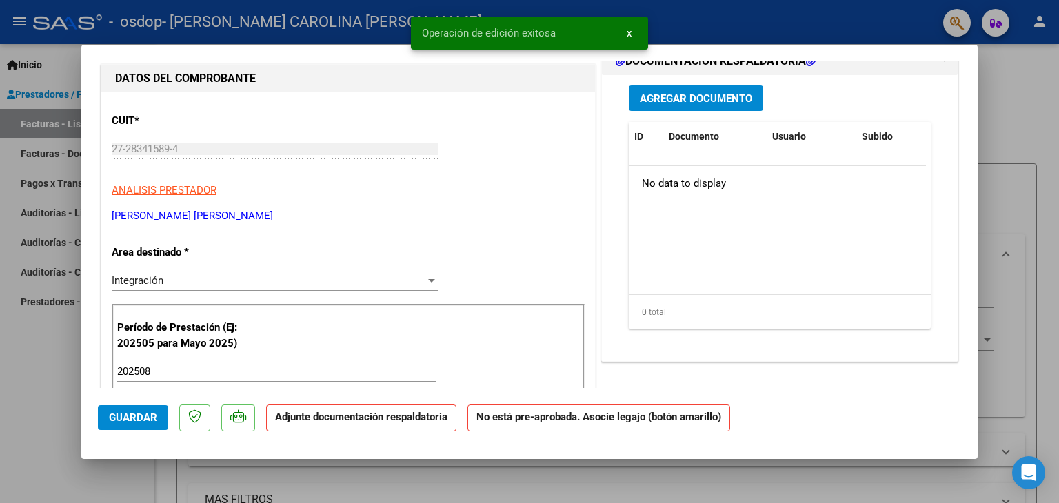
scroll to position [69, 0]
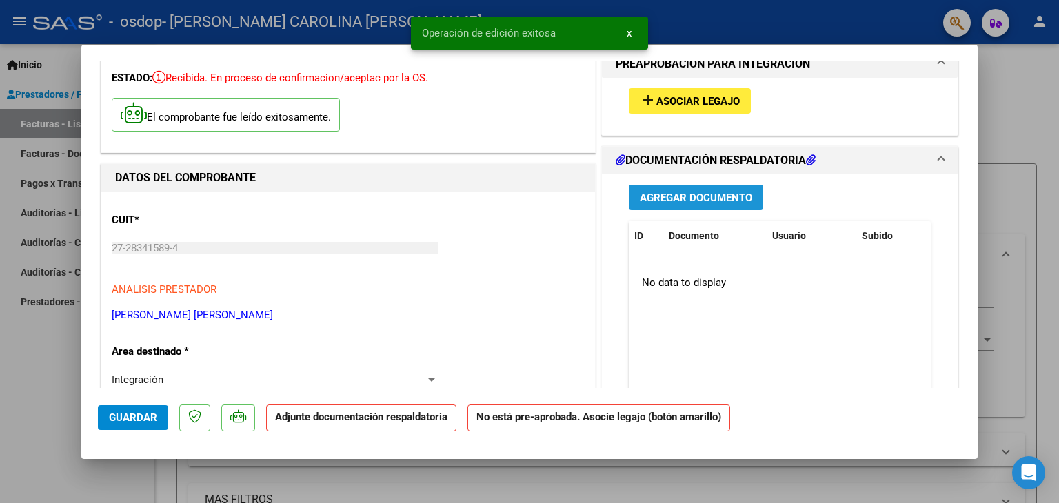
click at [659, 198] on span "Agregar Documento" at bounding box center [696, 198] width 112 height 12
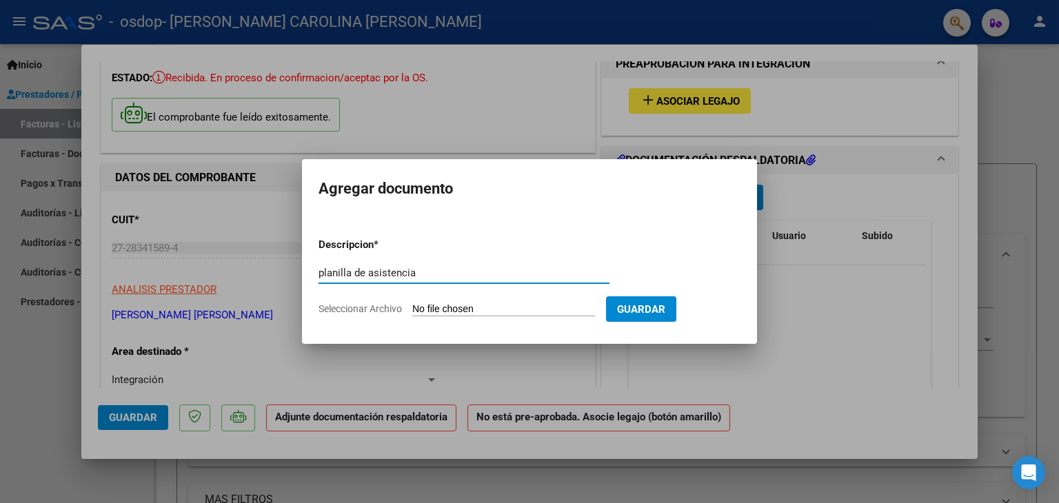
type input "planilla de asistencia"
click at [516, 312] on input "Seleccionar Archivo" at bounding box center [503, 309] width 183 height 13
type input "C:\fakepath\CamScanner [PERSON_NAME].pdf"
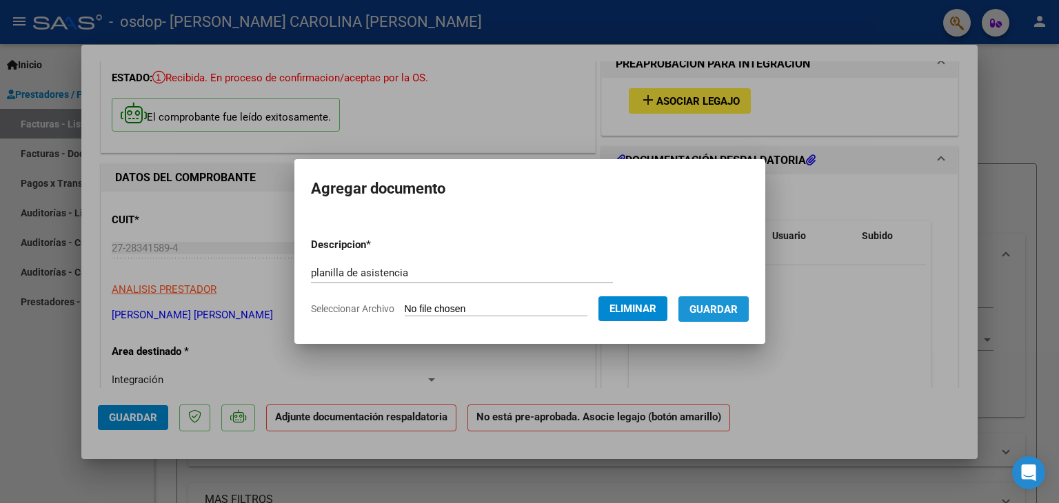
click at [703, 310] on span "Guardar" at bounding box center [713, 309] width 48 height 12
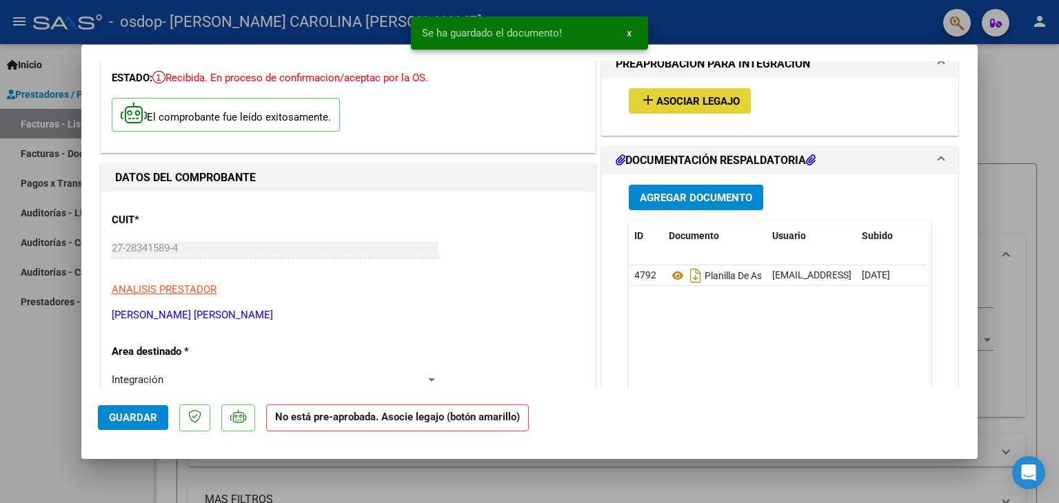
click at [673, 104] on span "Asociar Legajo" at bounding box center [697, 101] width 83 height 12
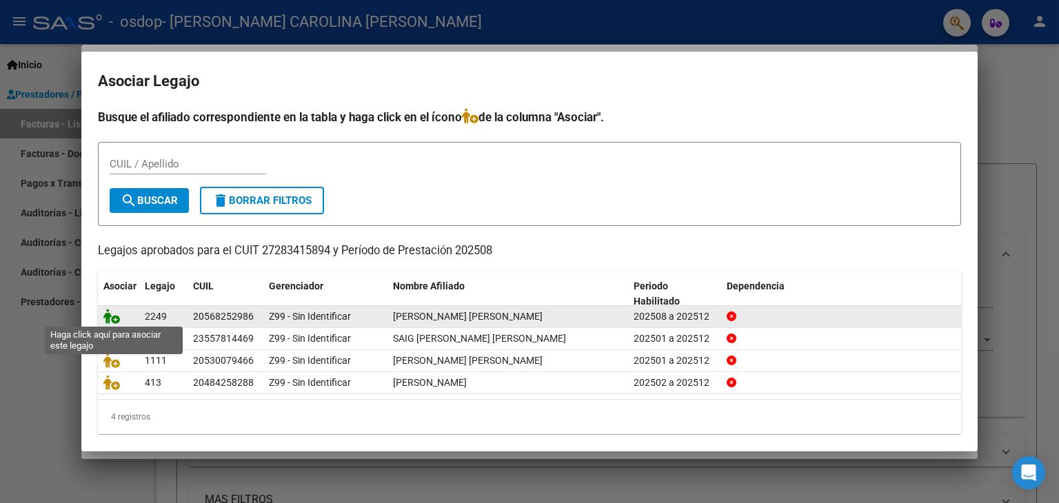
click at [113, 318] on icon at bounding box center [111, 316] width 17 height 15
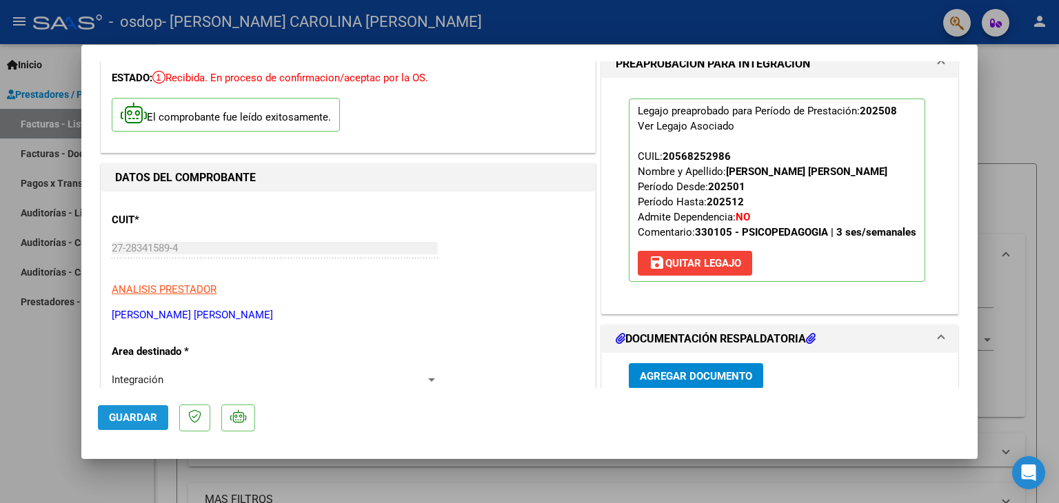
click at [129, 409] on button "Guardar" at bounding box center [133, 417] width 70 height 25
